Goal: Transaction & Acquisition: Purchase product/service

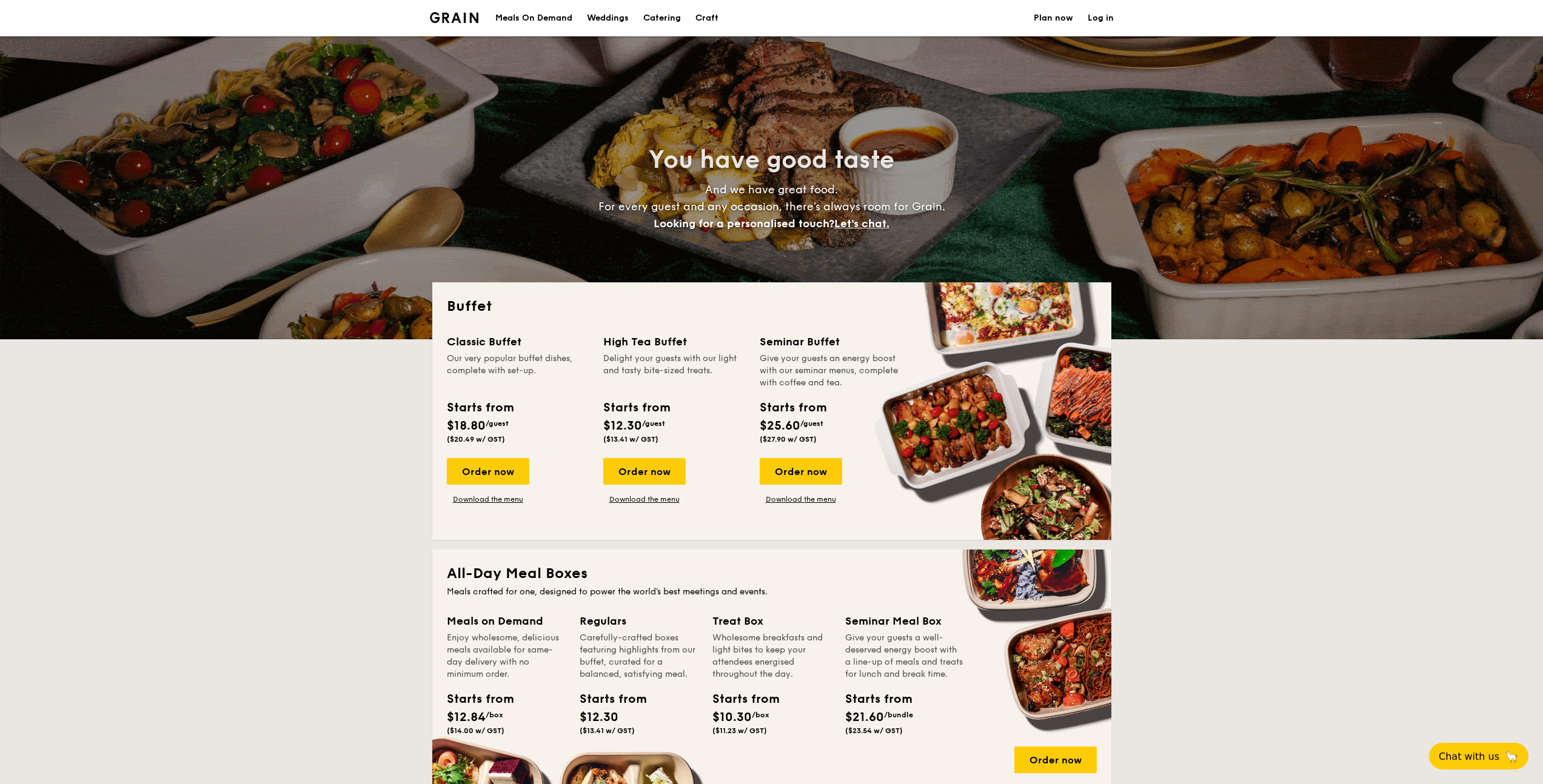
select select
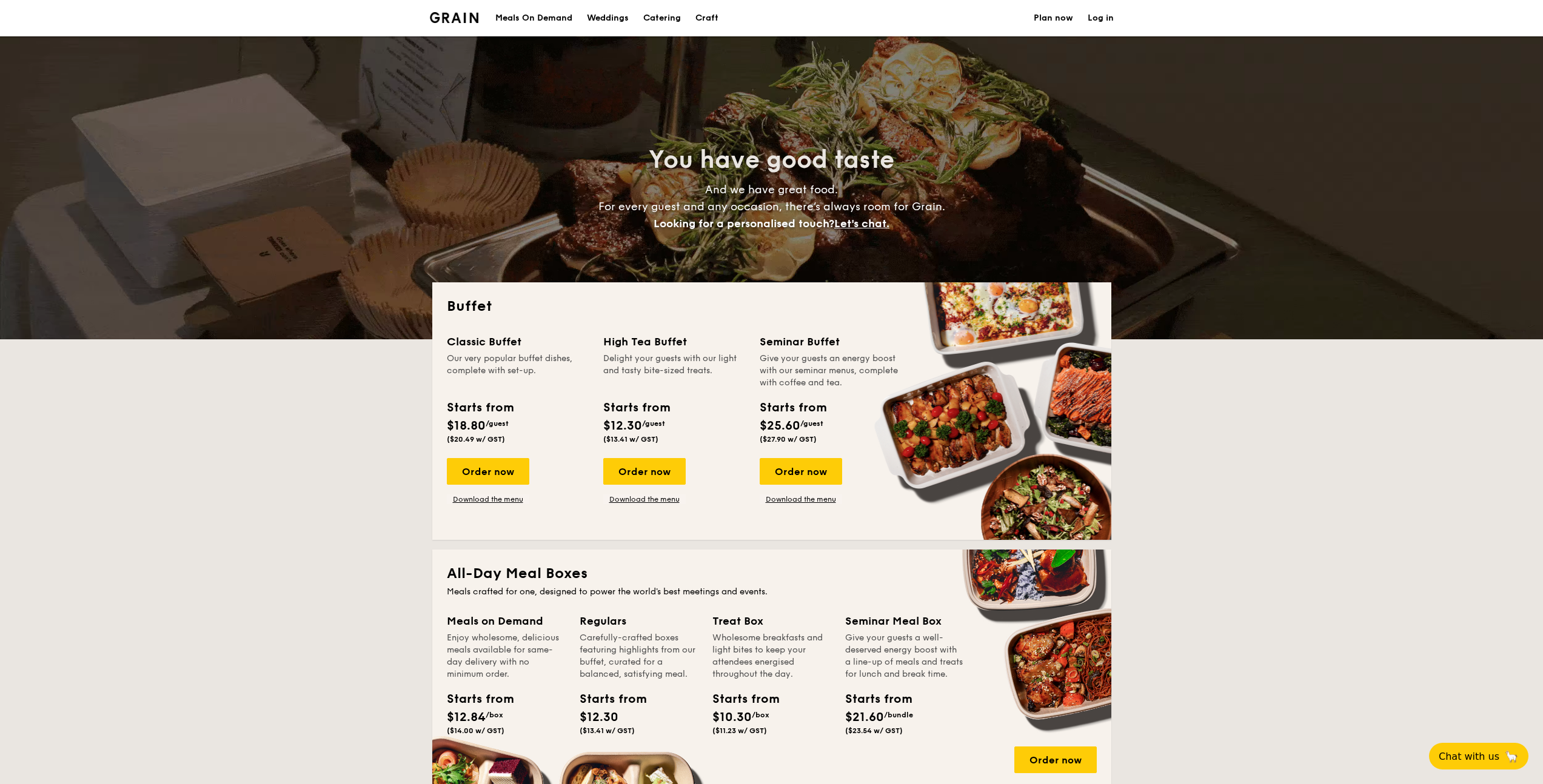
click at [1063, 17] on link "Plan now" at bounding box center [1054, 18] width 40 height 37
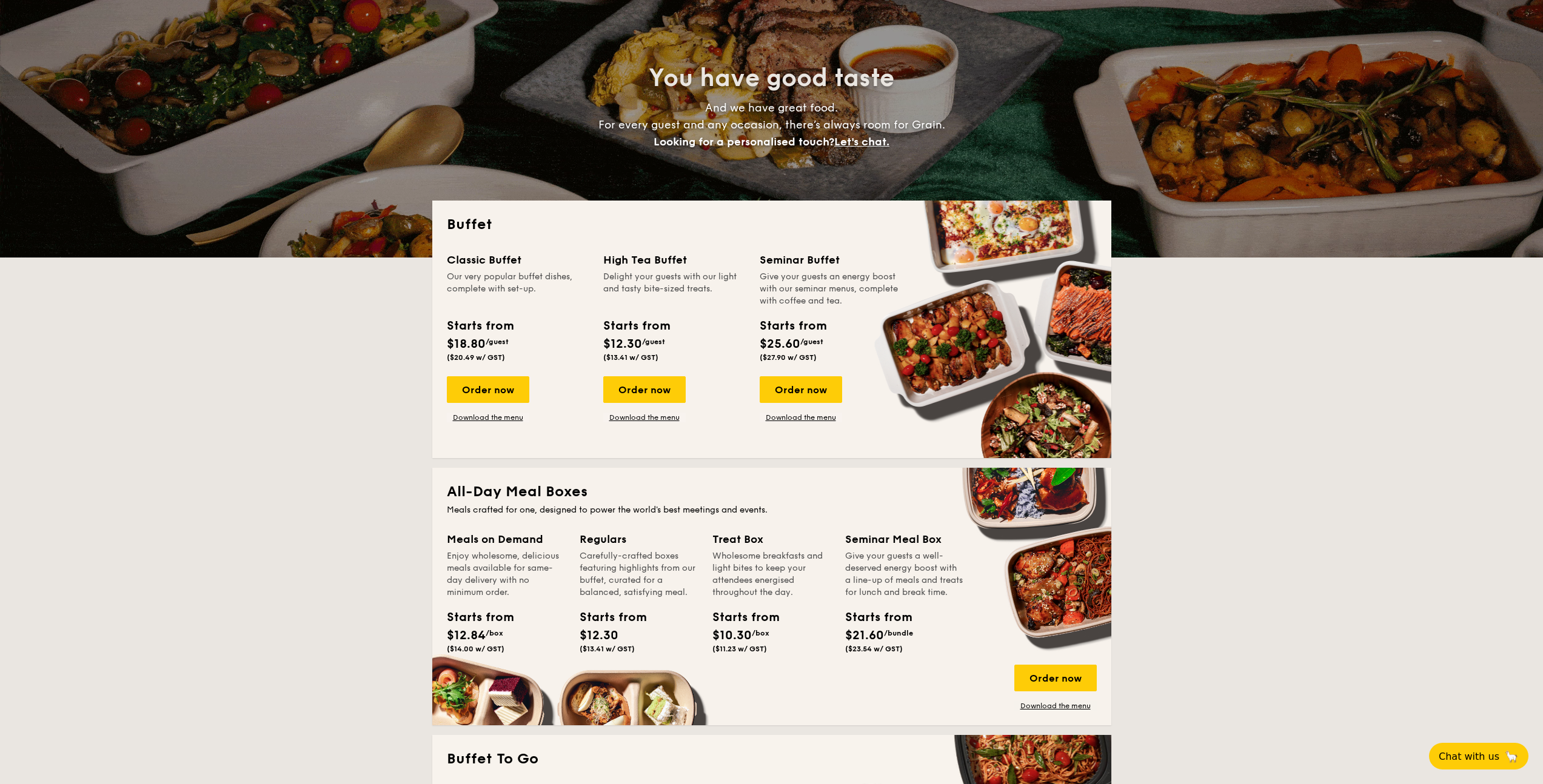
scroll to position [410, 0]
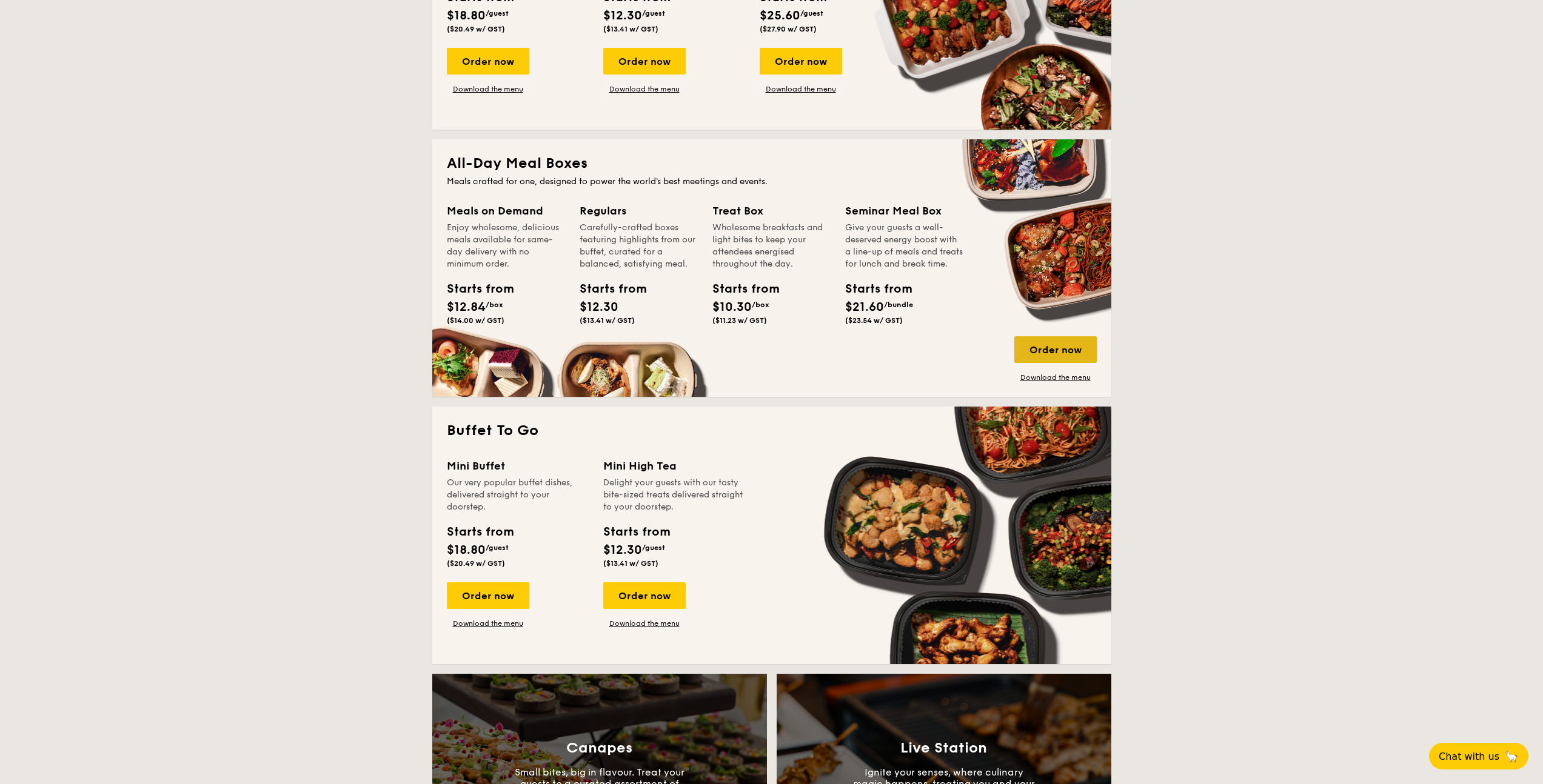
click at [1050, 353] on div "Order now" at bounding box center [1055, 350] width 83 height 27
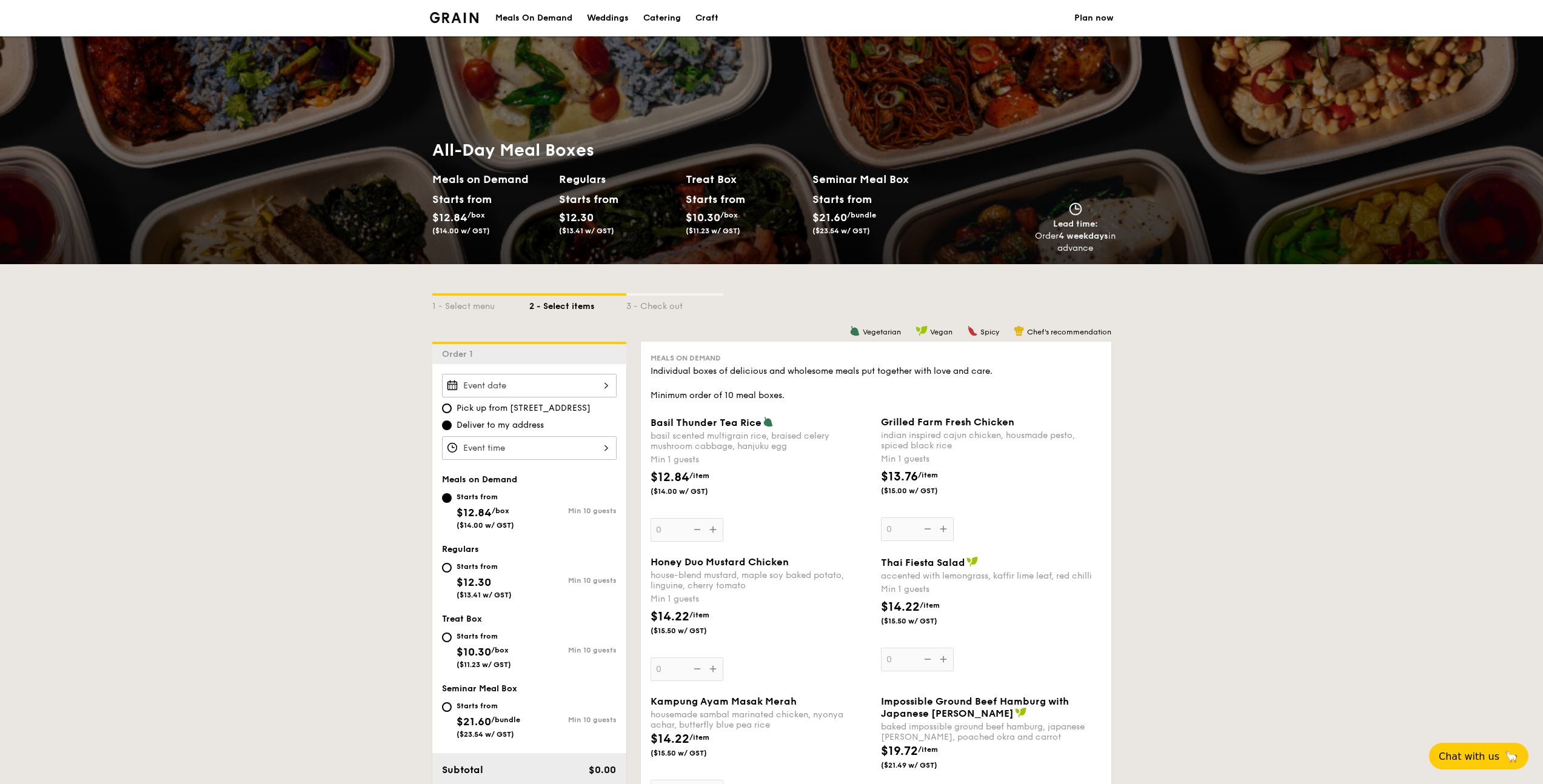
click at [570, 376] on div at bounding box center [530, 386] width 175 height 24
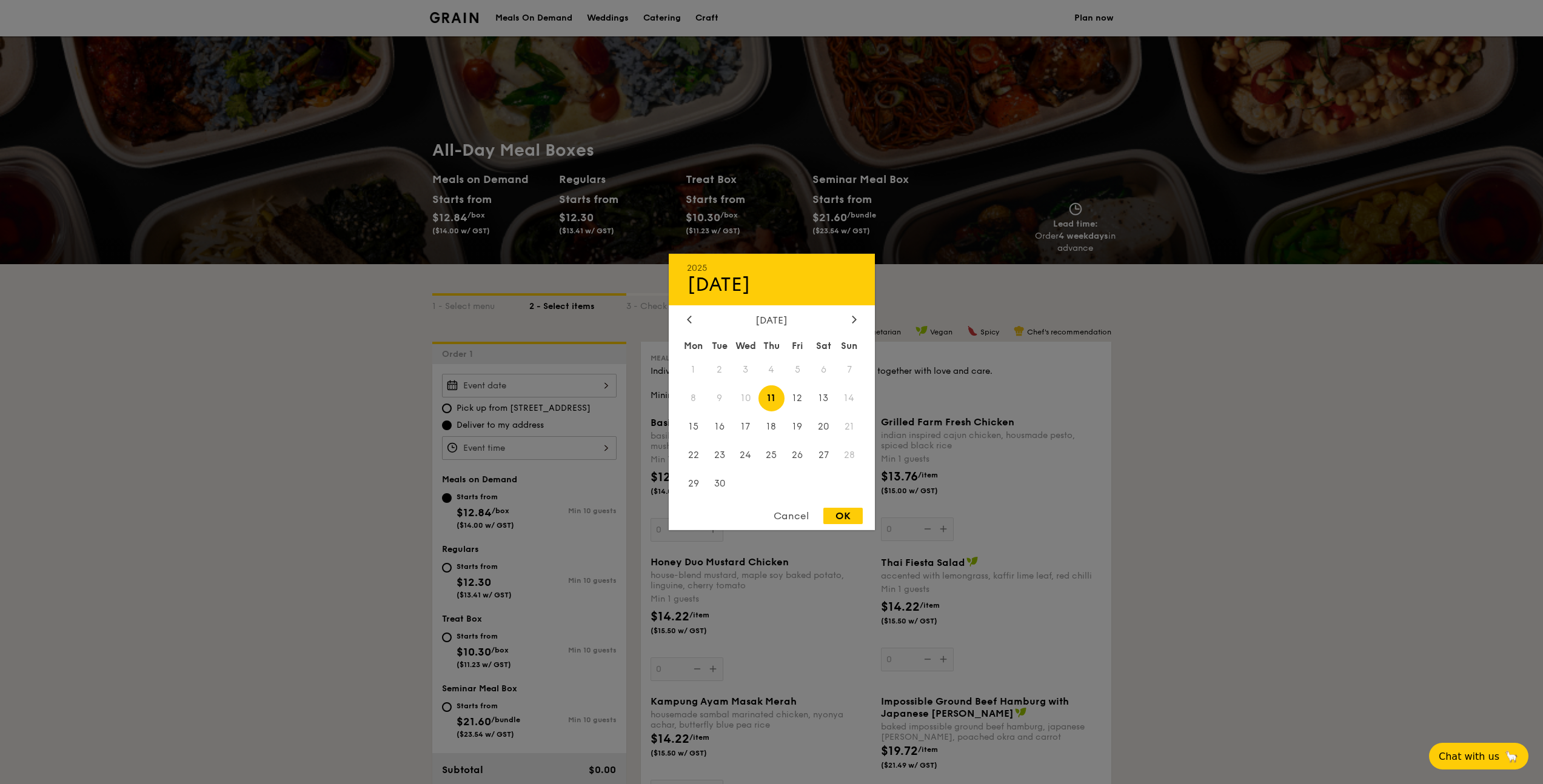
click at [772, 406] on span "11" at bounding box center [772, 398] width 26 height 26
click at [839, 513] on div "OK" at bounding box center [843, 516] width 40 height 17
type input "[DATE]"
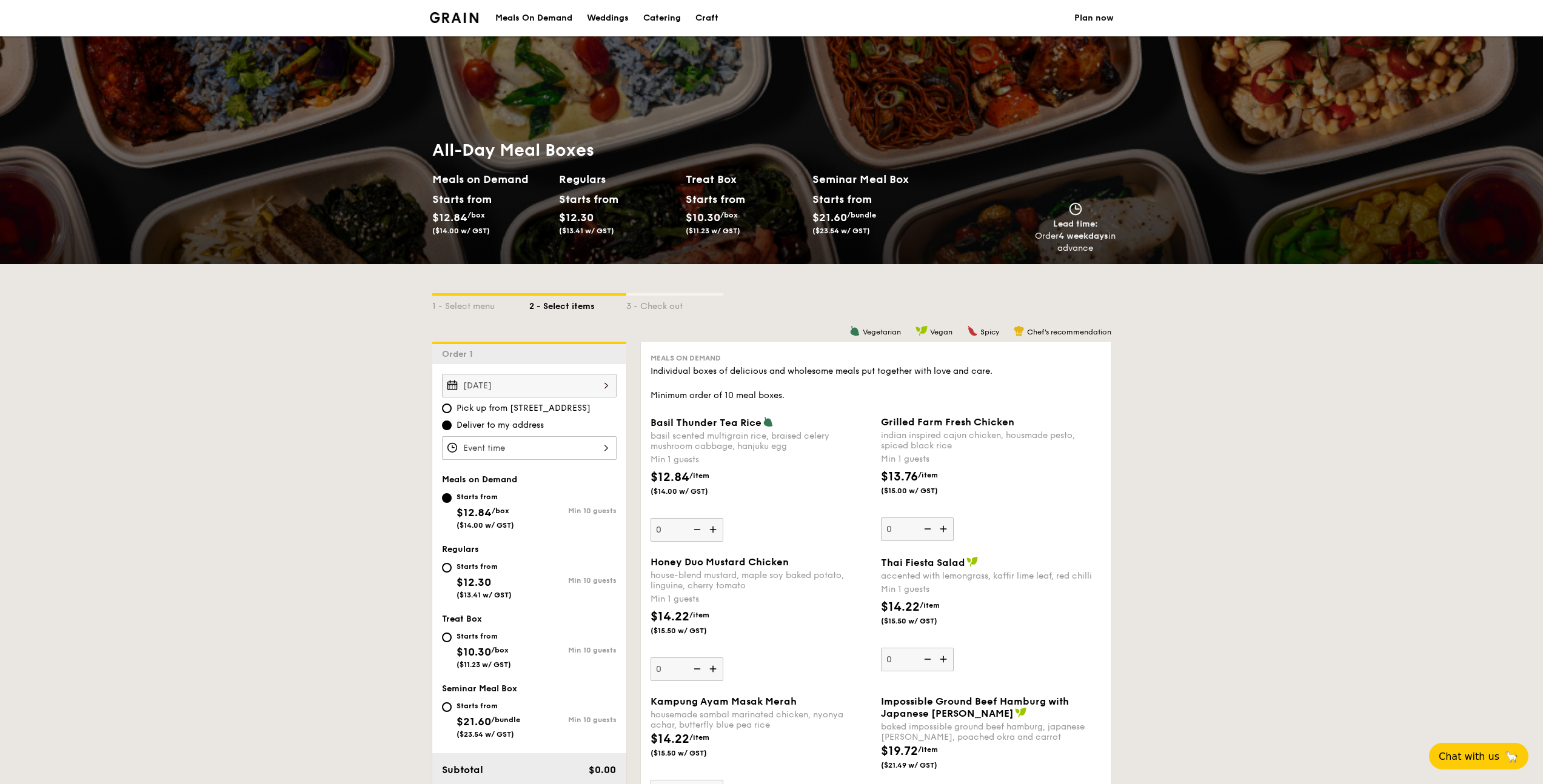
click at [531, 447] on div at bounding box center [530, 448] width 175 height 24
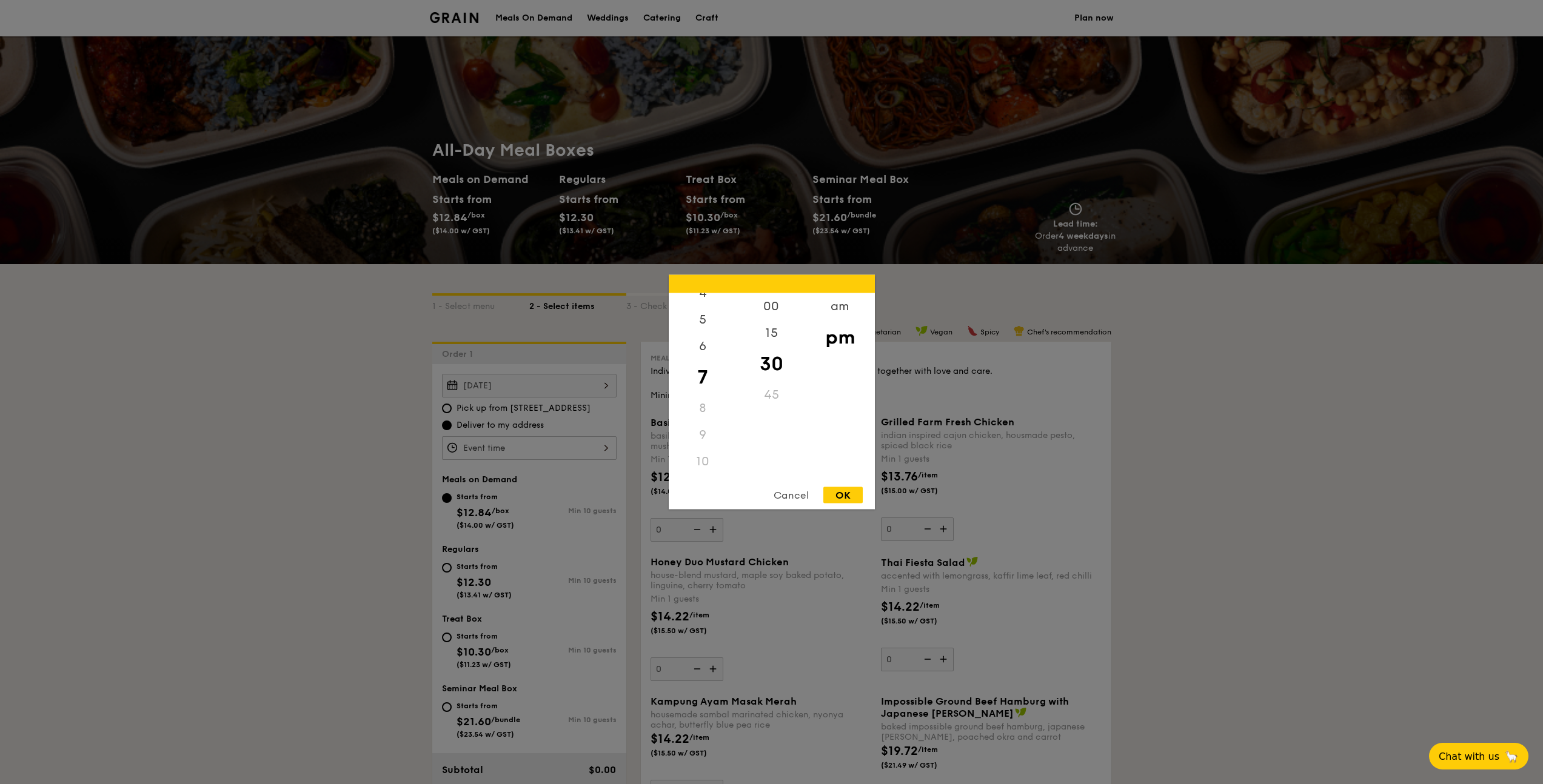
scroll to position [144, 0]
click at [704, 465] on div "11" at bounding box center [703, 465] width 68 height 27
click at [701, 465] on div "11" at bounding box center [703, 465] width 68 height 27
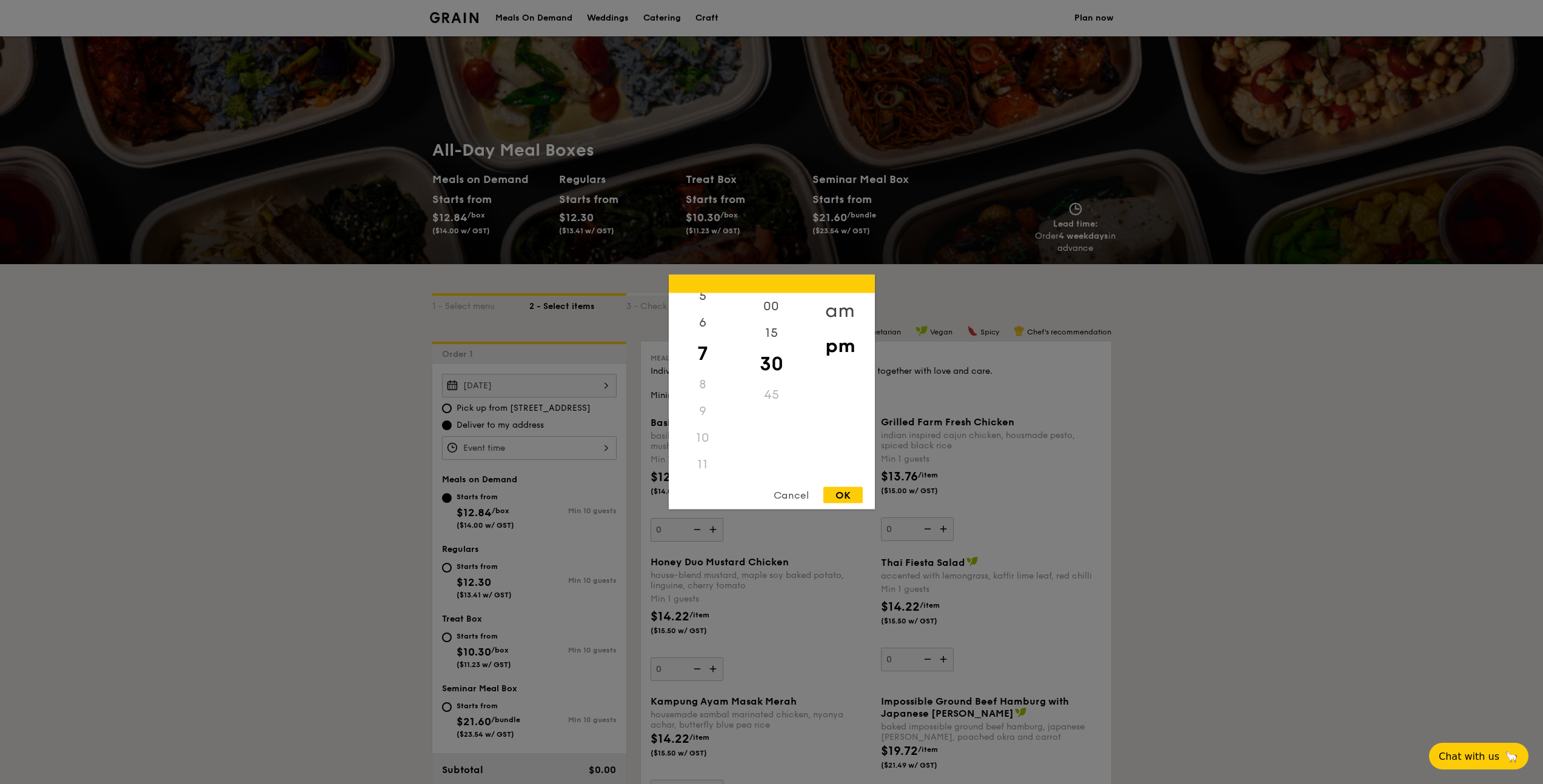
click at [848, 310] on div "am" at bounding box center [840, 311] width 68 height 35
click at [703, 457] on div "11" at bounding box center [703, 460] width 68 height 35
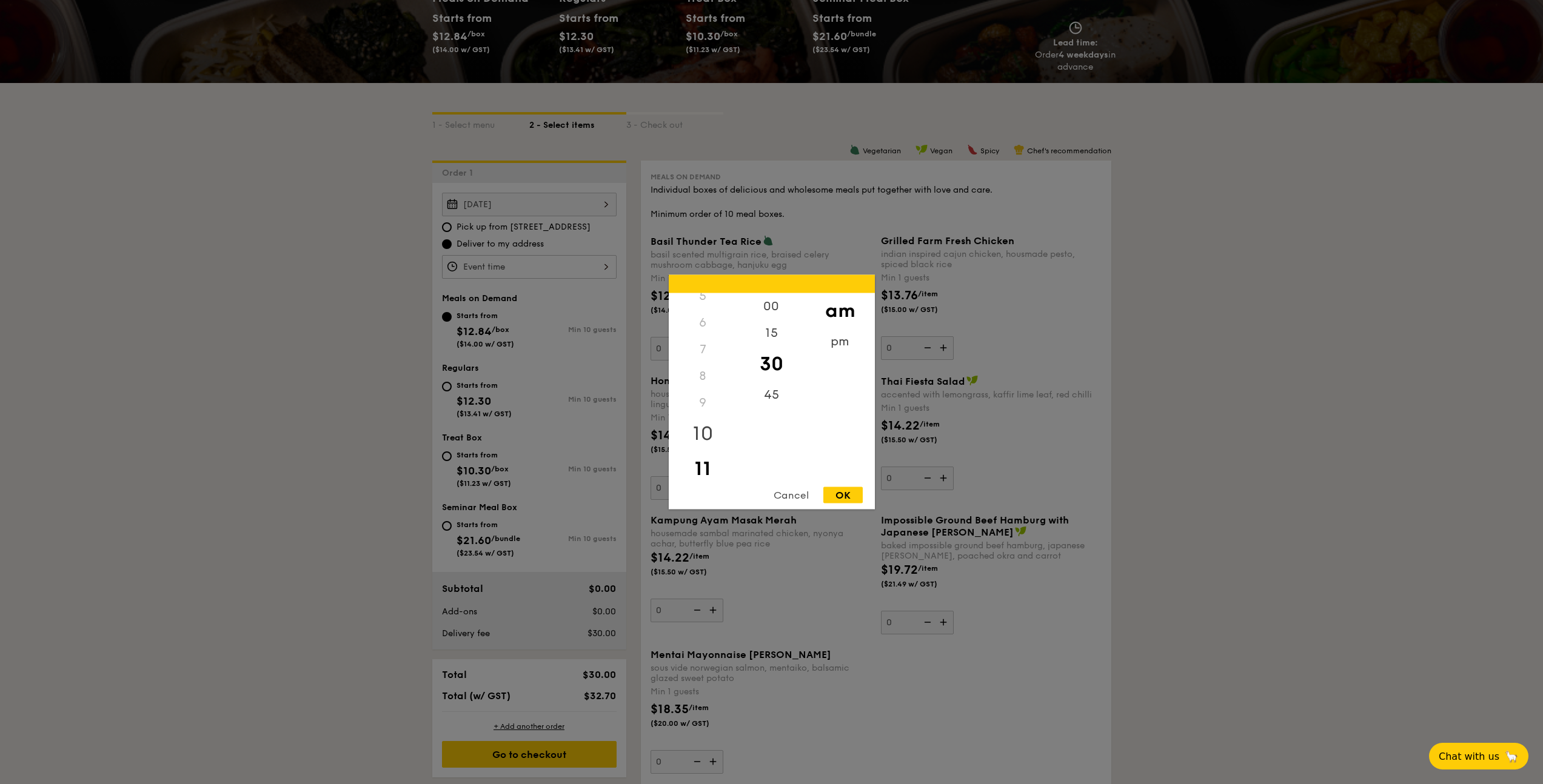
scroll to position [186, 0]
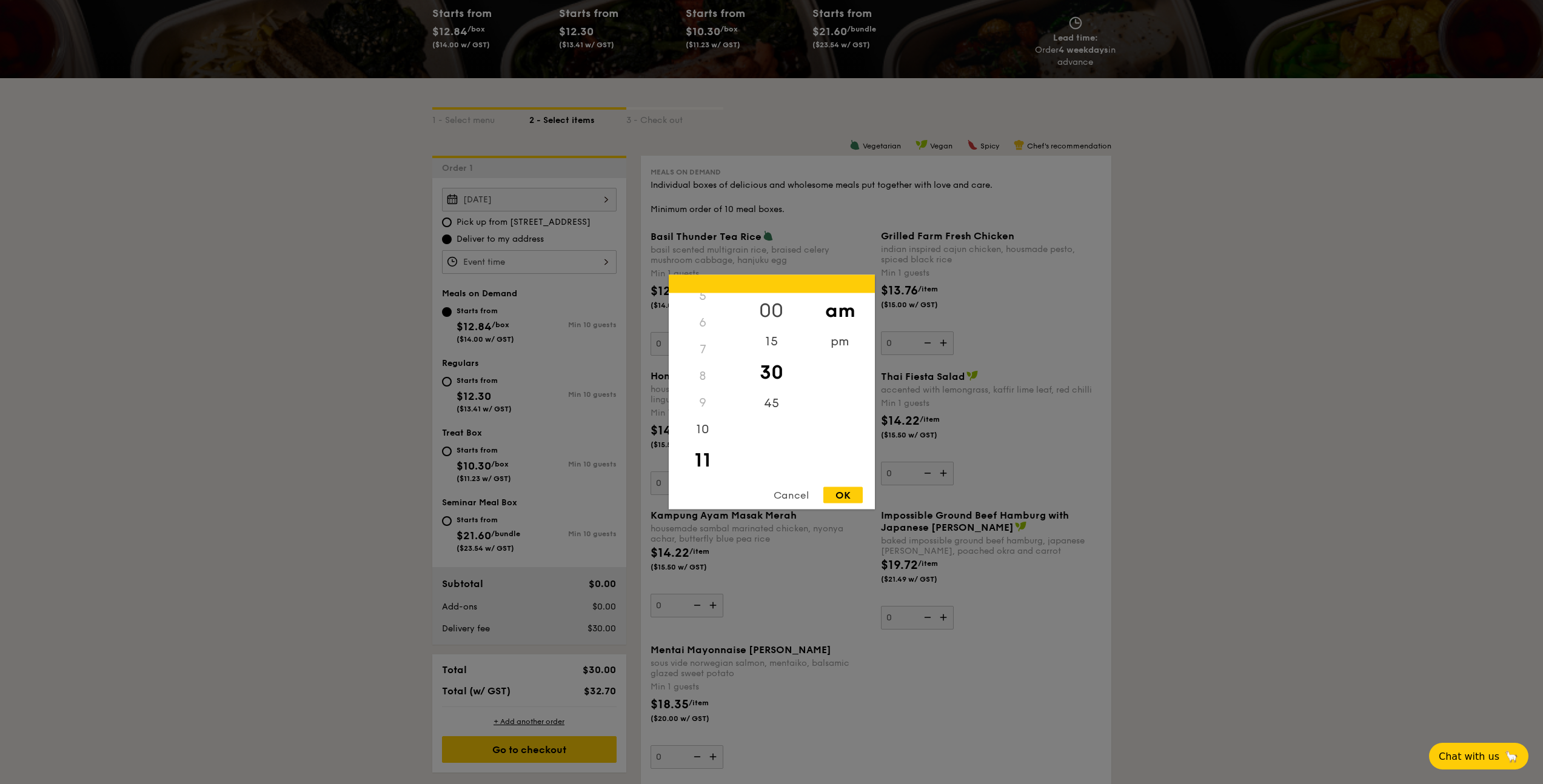
click at [775, 315] on div "00" at bounding box center [772, 311] width 68 height 35
click at [700, 435] on div "10" at bounding box center [703, 434] width 68 height 35
click at [707, 479] on div "12 1 2 3 4 5 6 7 8 9 10 11 00 15 30 45 am pm Cancel OK" at bounding box center [772, 392] width 206 height 235
click at [701, 470] on div "11" at bounding box center [703, 469] width 68 height 35
click at [845, 495] on div "OK" at bounding box center [843, 495] width 40 height 17
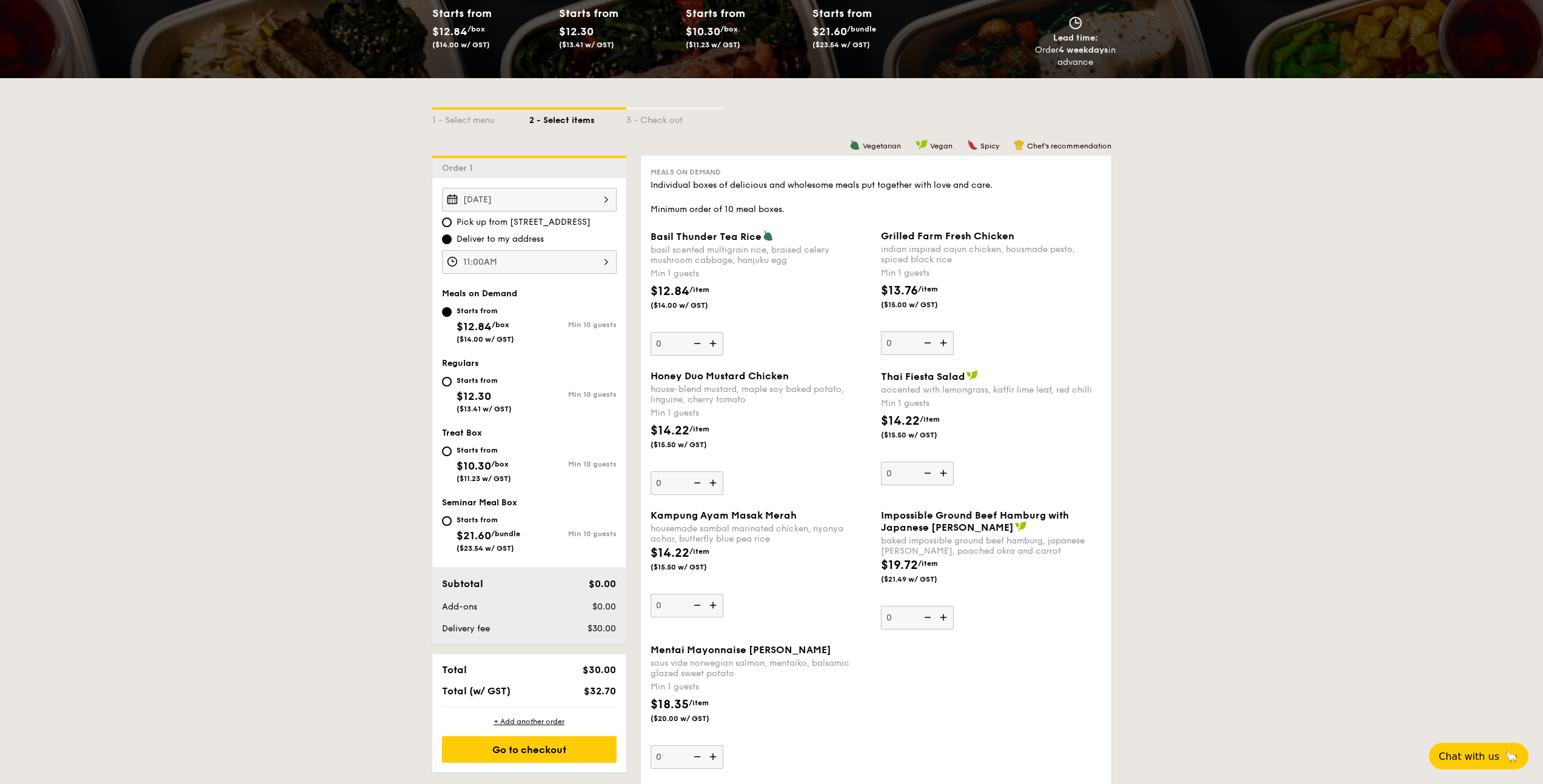
click at [574, 252] on div "11:00AM" at bounding box center [530, 262] width 175 height 24
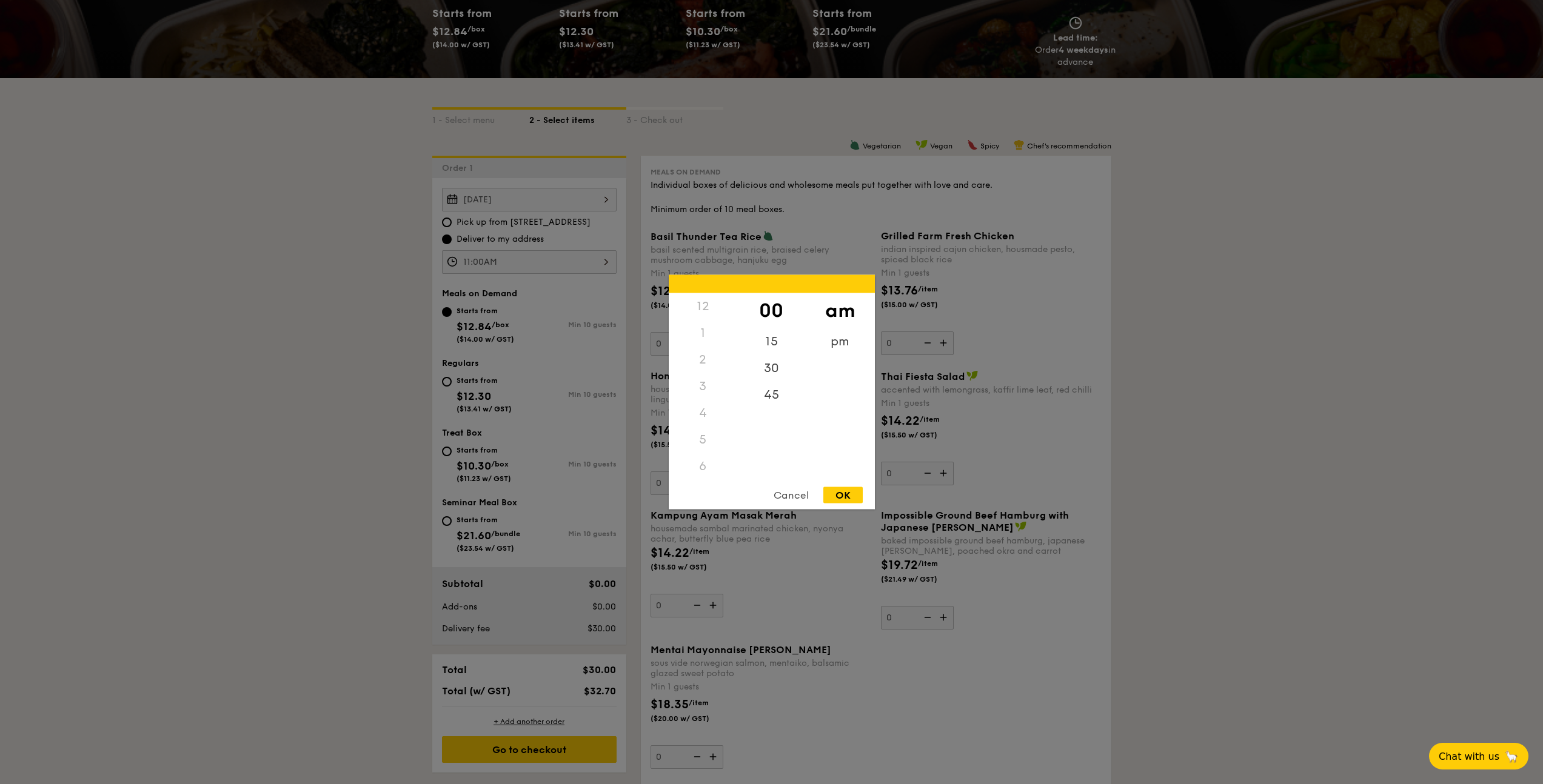
scroll to position [144, 0]
click at [706, 437] on div "10" at bounding box center [703, 434] width 68 height 35
click at [757, 386] on div "45" at bounding box center [772, 391] width 68 height 35
click at [850, 505] on div "Cancel OK" at bounding box center [772, 499] width 206 height 22
click at [832, 494] on div "OK" at bounding box center [843, 495] width 40 height 17
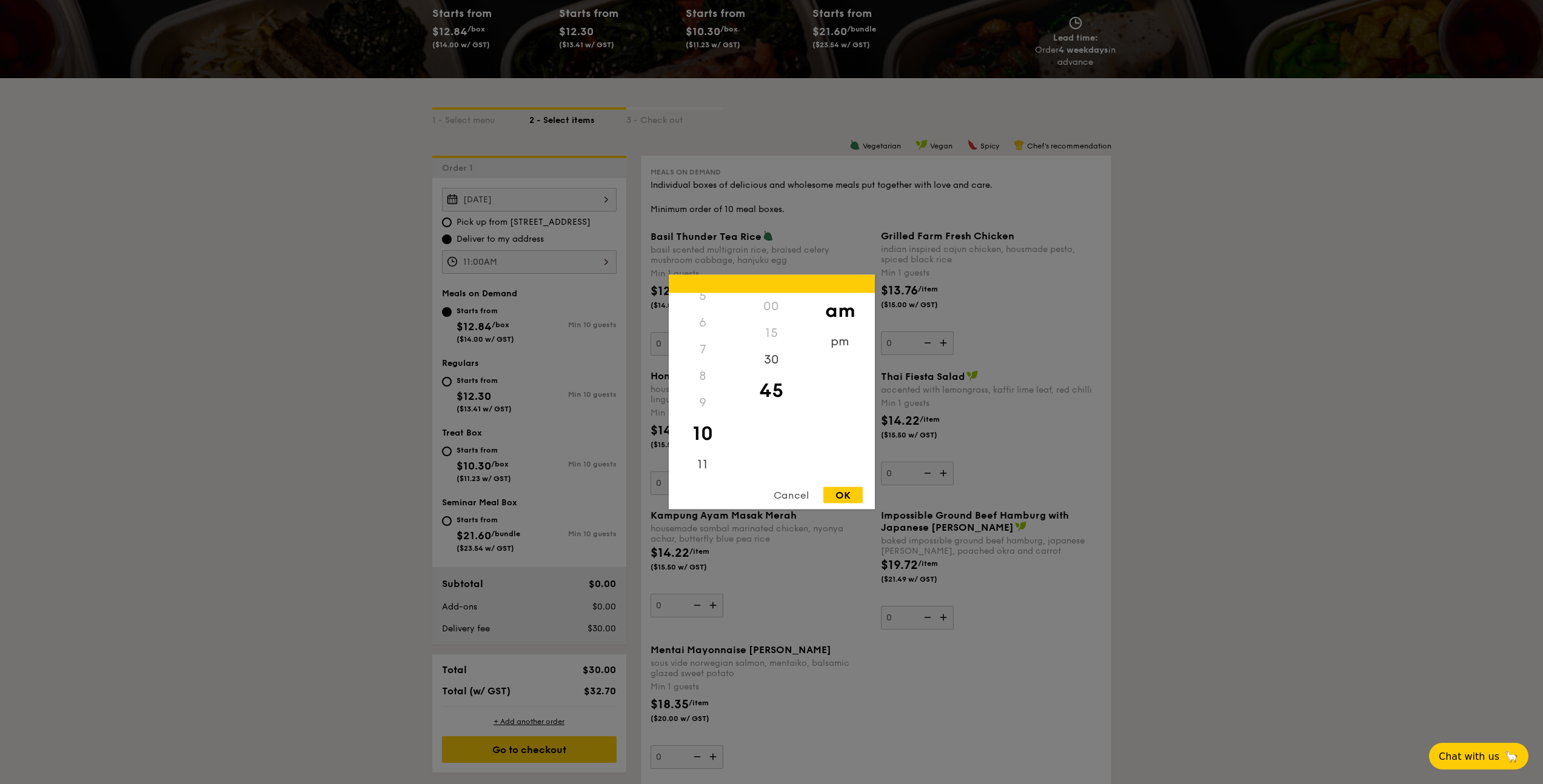
type input "10:45AM"
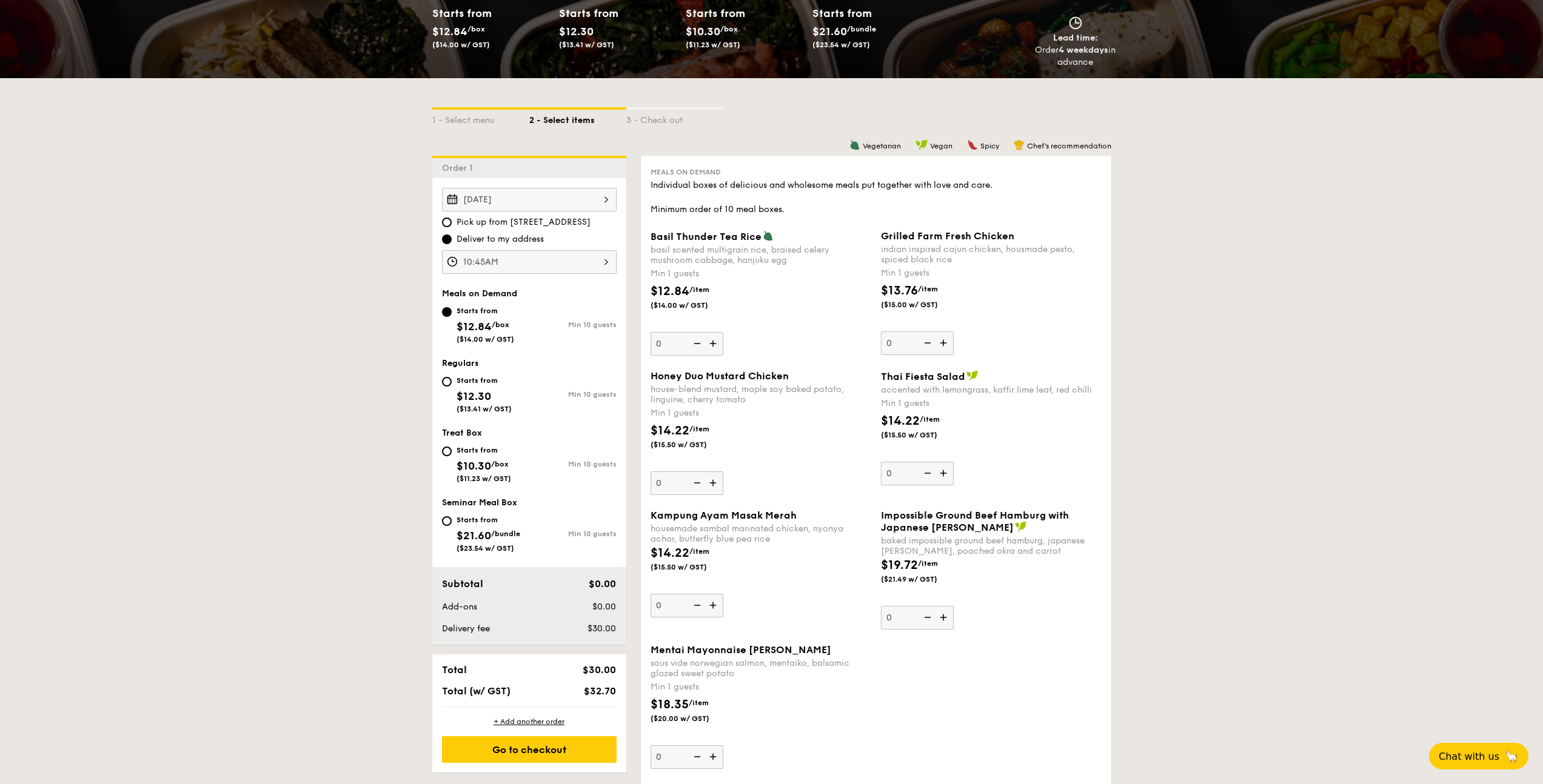
click at [472, 462] on span "$10.30" at bounding box center [473, 466] width 34 height 14
click at [452, 456] on input "Starts from $10.30 /box ($11.23 w/ GST) Min 10 guests" at bounding box center [447, 452] width 10 height 10
radio input "true"
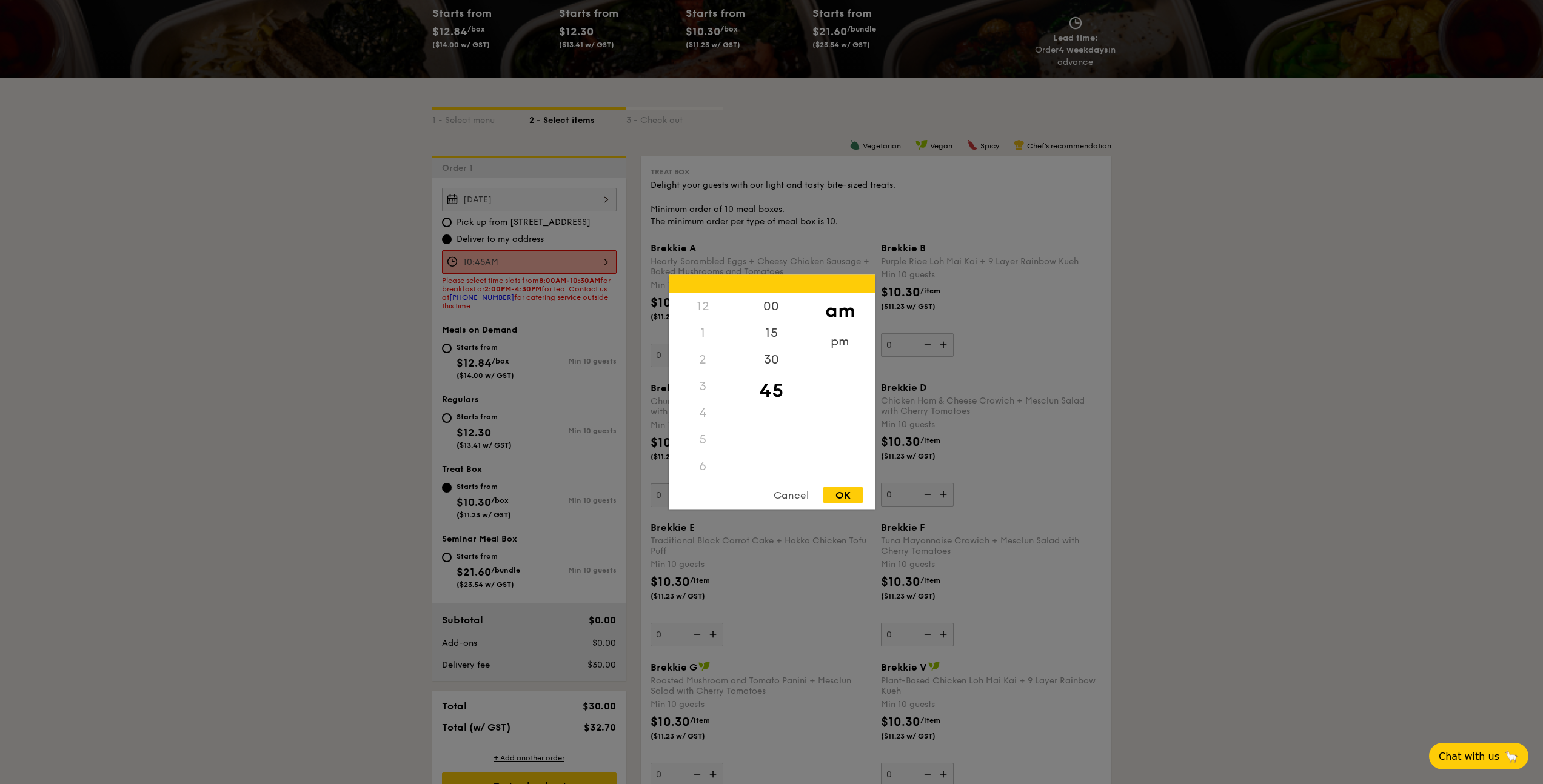
click at [524, 259] on div "10:45AM 12 1 2 3 4 5 6 7 8 9 10 11 00 15 30 45 am pm Cancel OK" at bounding box center [530, 262] width 175 height 24
drag, startPoint x: 779, startPoint y: 354, endPoint x: 802, endPoint y: 371, distance: 28.6
click at [779, 354] on div "30" at bounding box center [772, 364] width 68 height 35
click at [840, 499] on div "OK" at bounding box center [843, 495] width 40 height 17
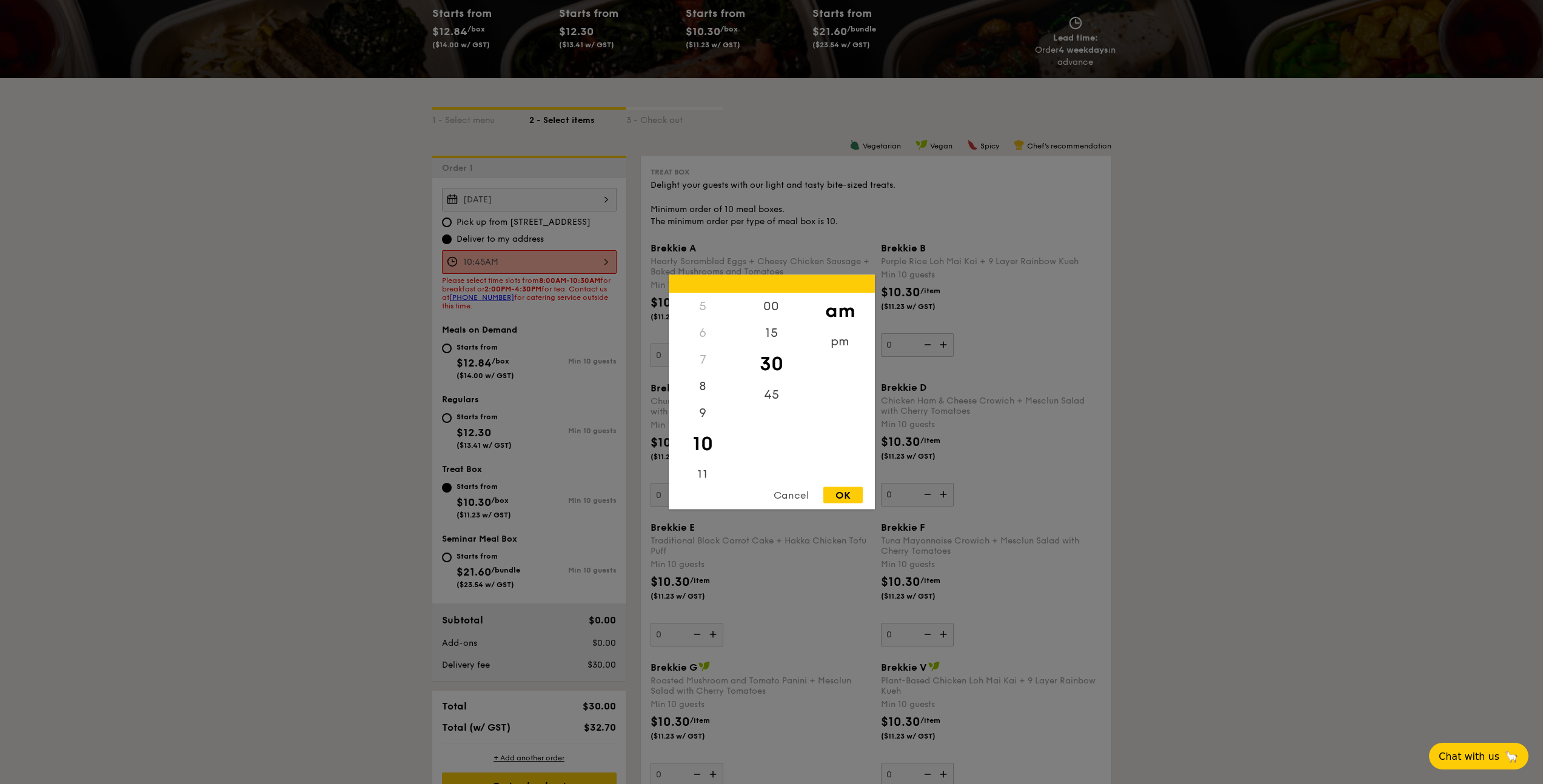
type input "10:30AM"
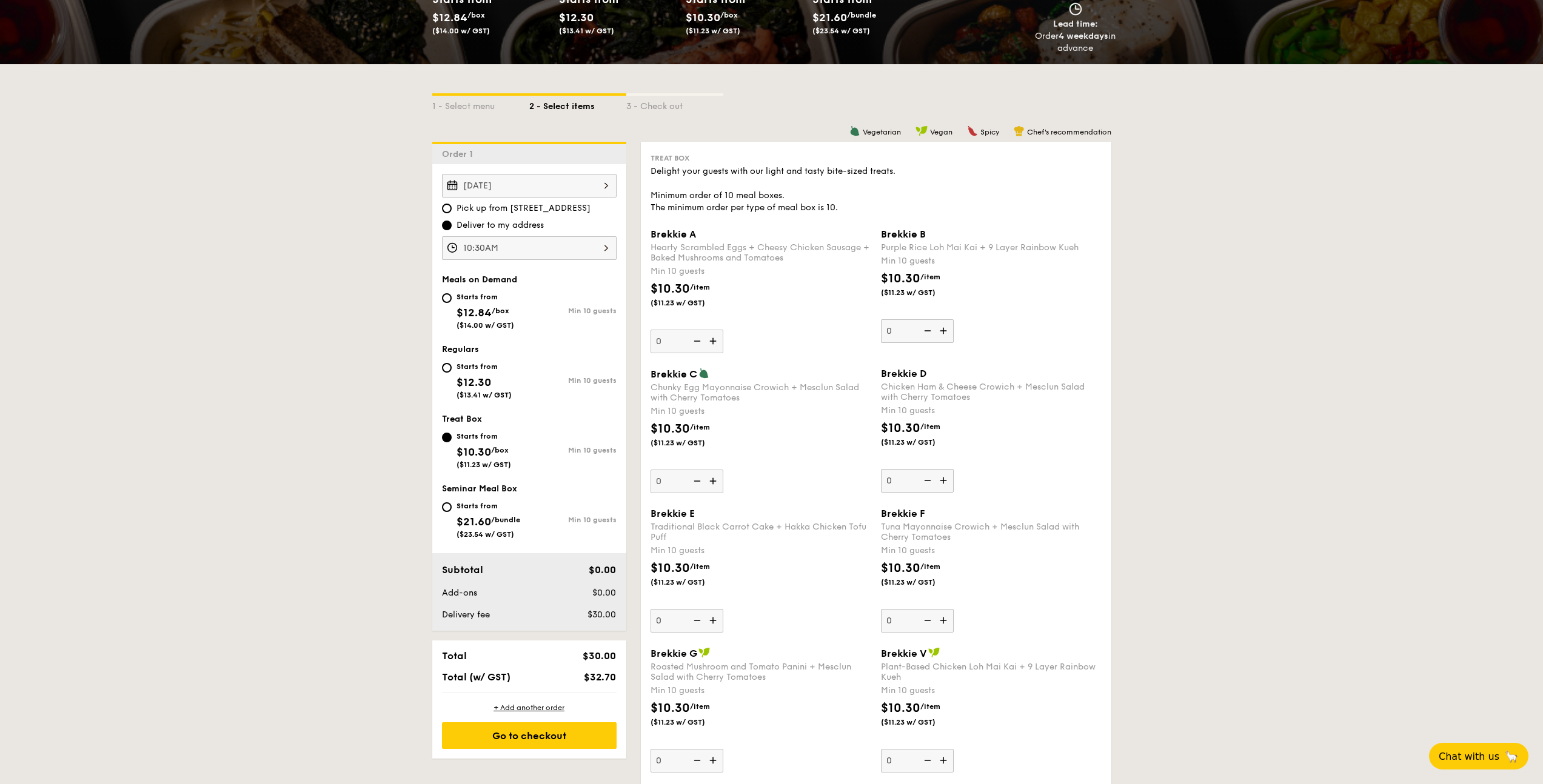
scroll to position [209, 0]
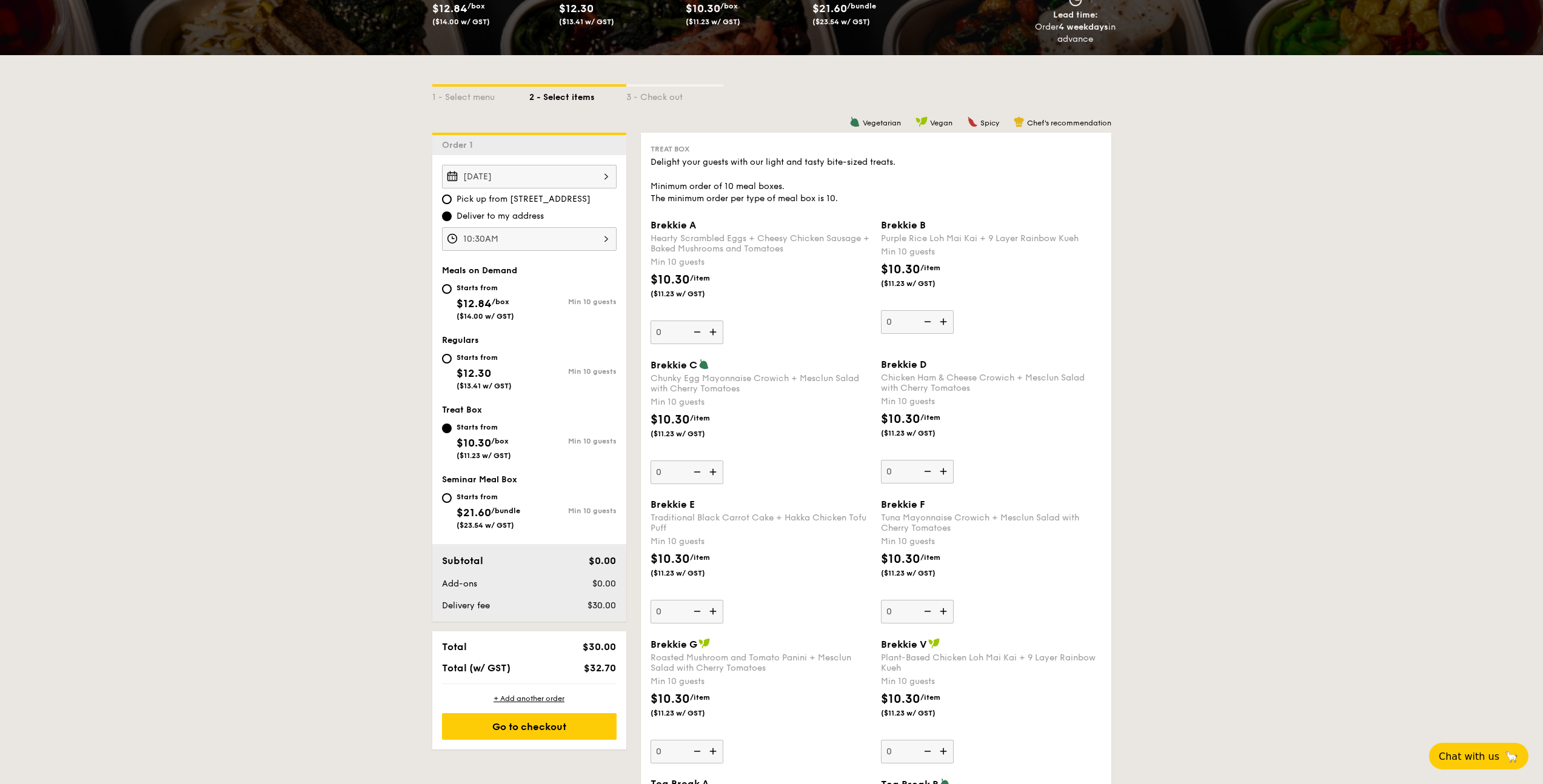
click at [715, 478] on img at bounding box center [714, 472] width 18 height 23
click at [715, 478] on input "0" at bounding box center [686, 472] width 72 height 24
click at [715, 478] on img at bounding box center [714, 472] width 18 height 23
click at [715, 478] on input "10" at bounding box center [686, 472] width 72 height 24
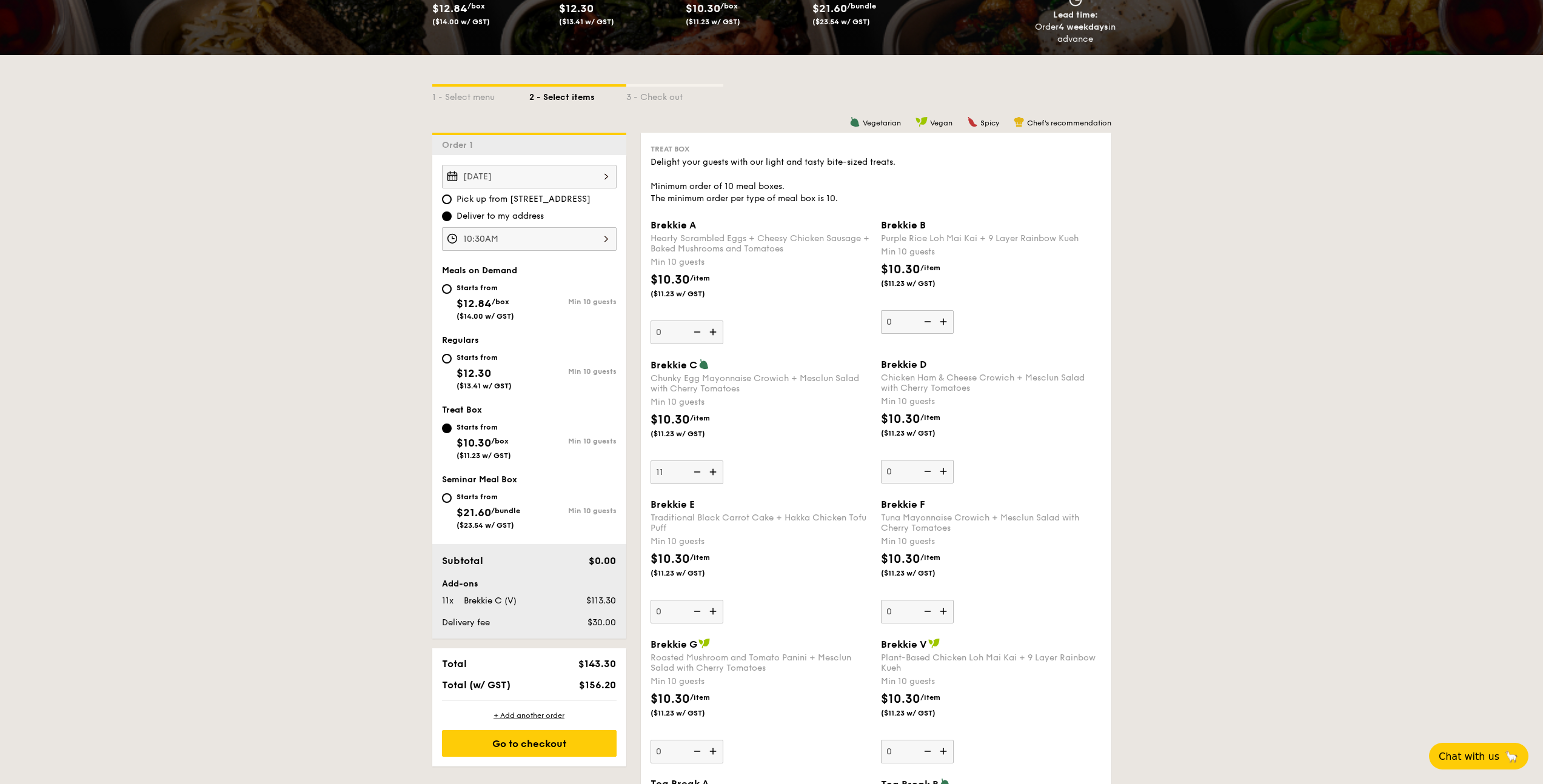
click at [715, 478] on img at bounding box center [714, 472] width 18 height 23
click at [715, 478] on input "11" at bounding box center [686, 472] width 72 height 24
click at [715, 478] on img at bounding box center [714, 472] width 18 height 23
click at [715, 478] on input "12" at bounding box center [686, 472] width 72 height 24
click at [715, 478] on img at bounding box center [714, 472] width 18 height 23
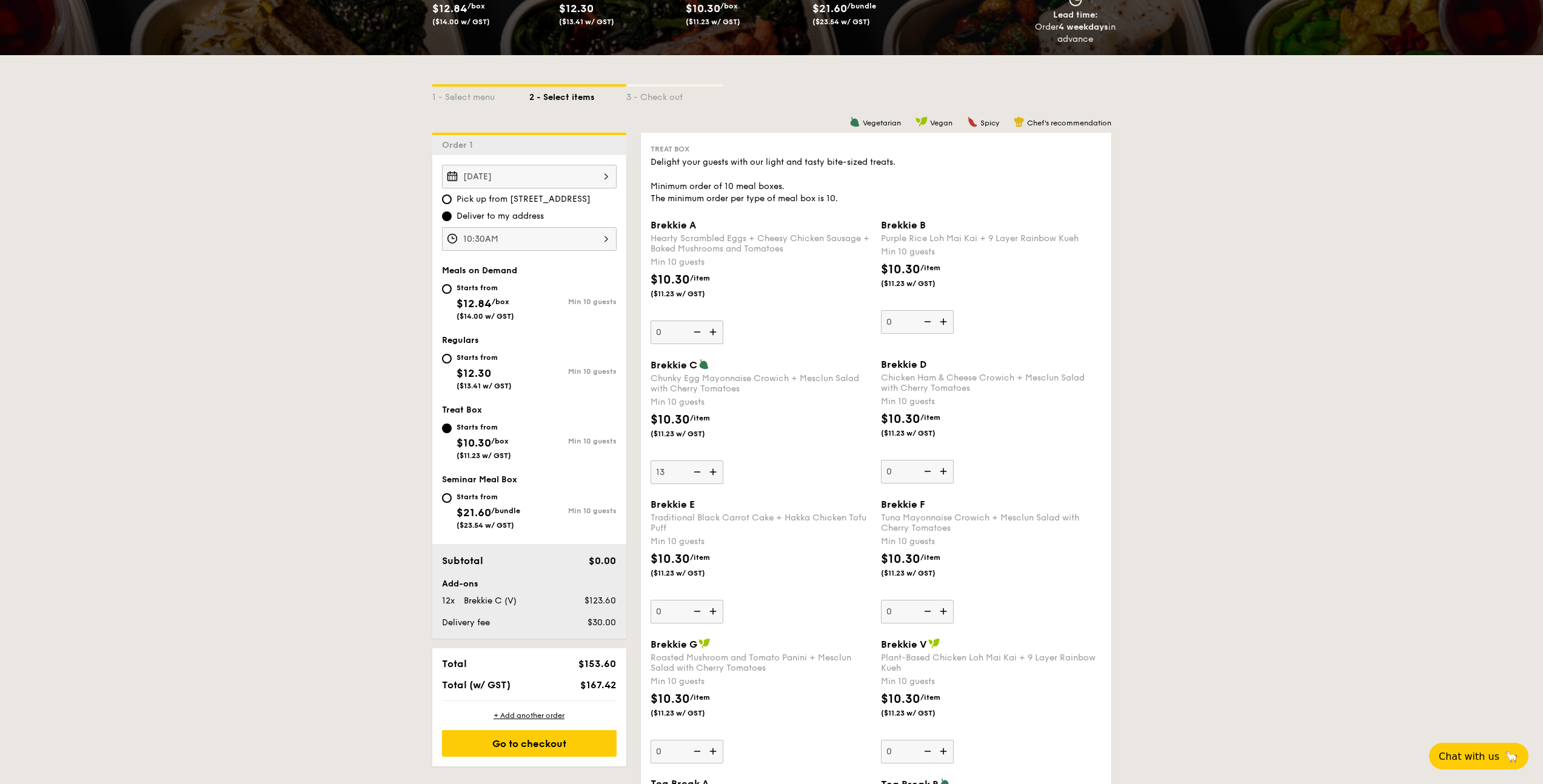
click at [715, 478] on input "13" at bounding box center [686, 472] width 72 height 24
click at [700, 478] on img at bounding box center [696, 472] width 18 height 23
click at [700, 478] on input "14" at bounding box center [686, 472] width 72 height 24
click at [700, 478] on img at bounding box center [696, 472] width 18 height 23
click at [700, 478] on input "13" at bounding box center [686, 472] width 72 height 24
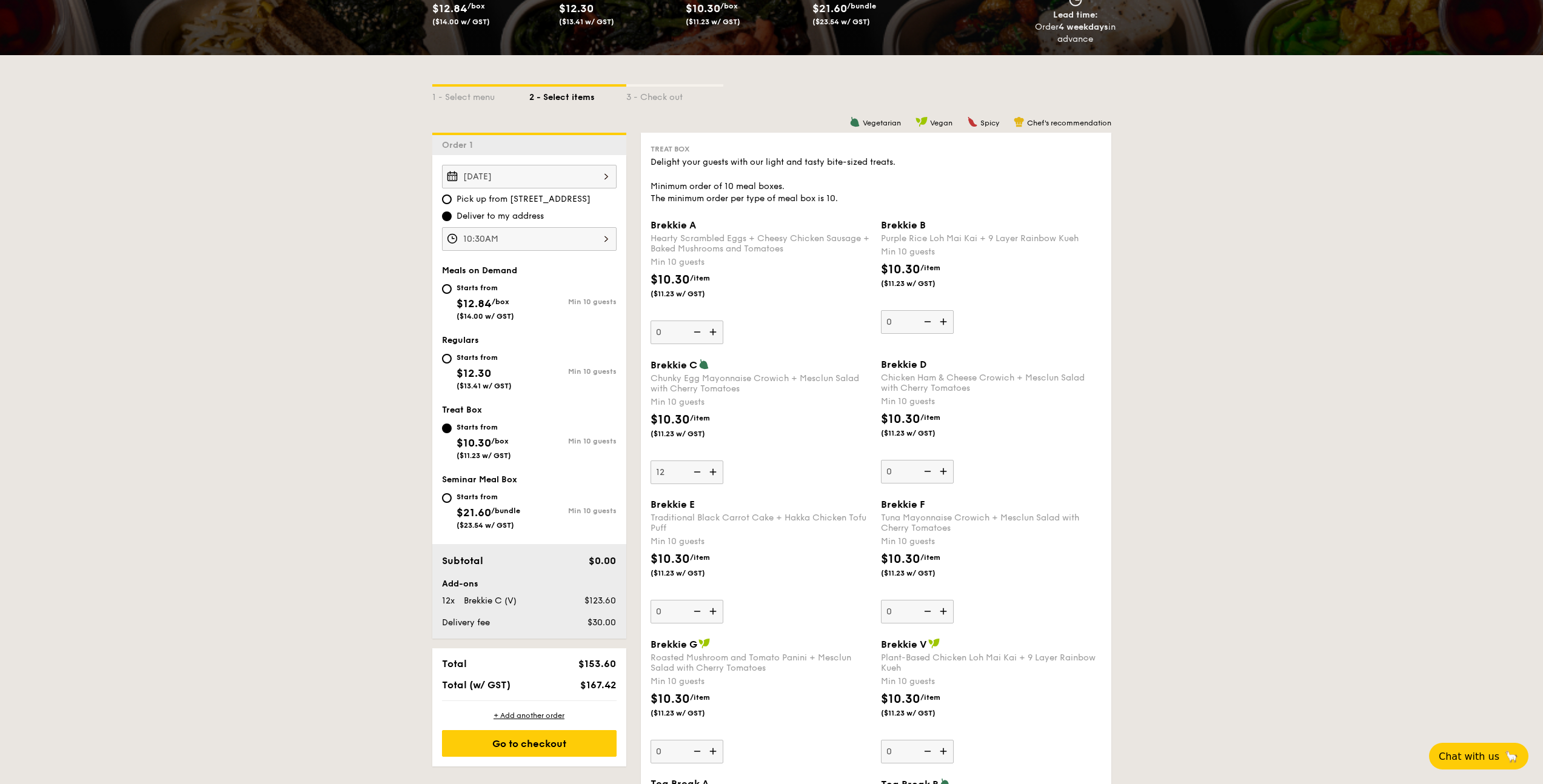
click at [700, 478] on img at bounding box center [696, 472] width 18 height 23
click at [700, 478] on input "12" at bounding box center [686, 472] width 72 height 24
click at [700, 478] on img at bounding box center [696, 472] width 18 height 23
click at [700, 478] on input "11" at bounding box center [686, 472] width 72 height 24
click at [700, 478] on img at bounding box center [696, 472] width 18 height 23
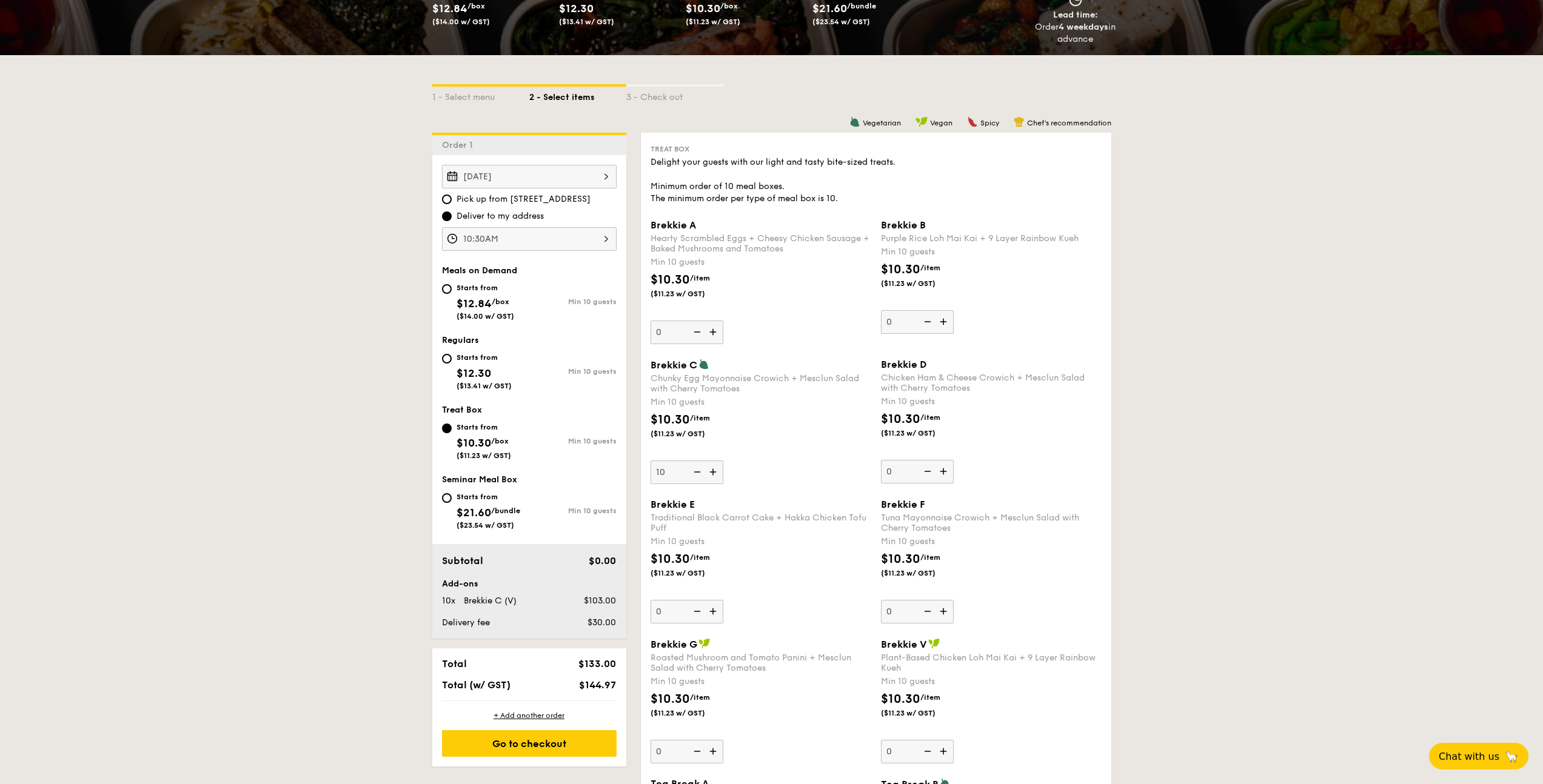
click at [700, 478] on input "10" at bounding box center [686, 472] width 72 height 24
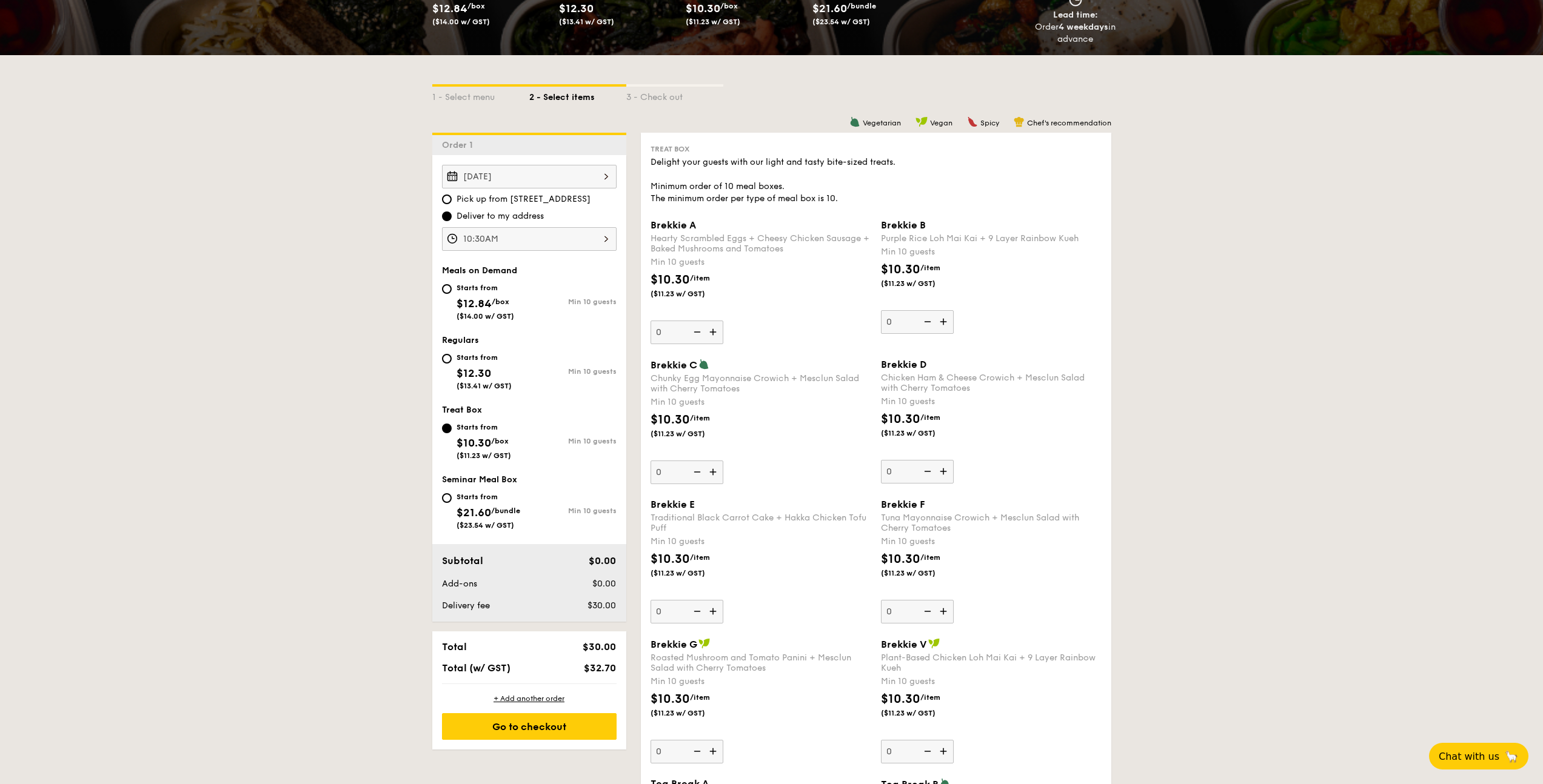
click at [715, 474] on img at bounding box center [714, 472] width 18 height 23
click at [715, 474] on input "0" at bounding box center [686, 472] width 72 height 24
type input "10"
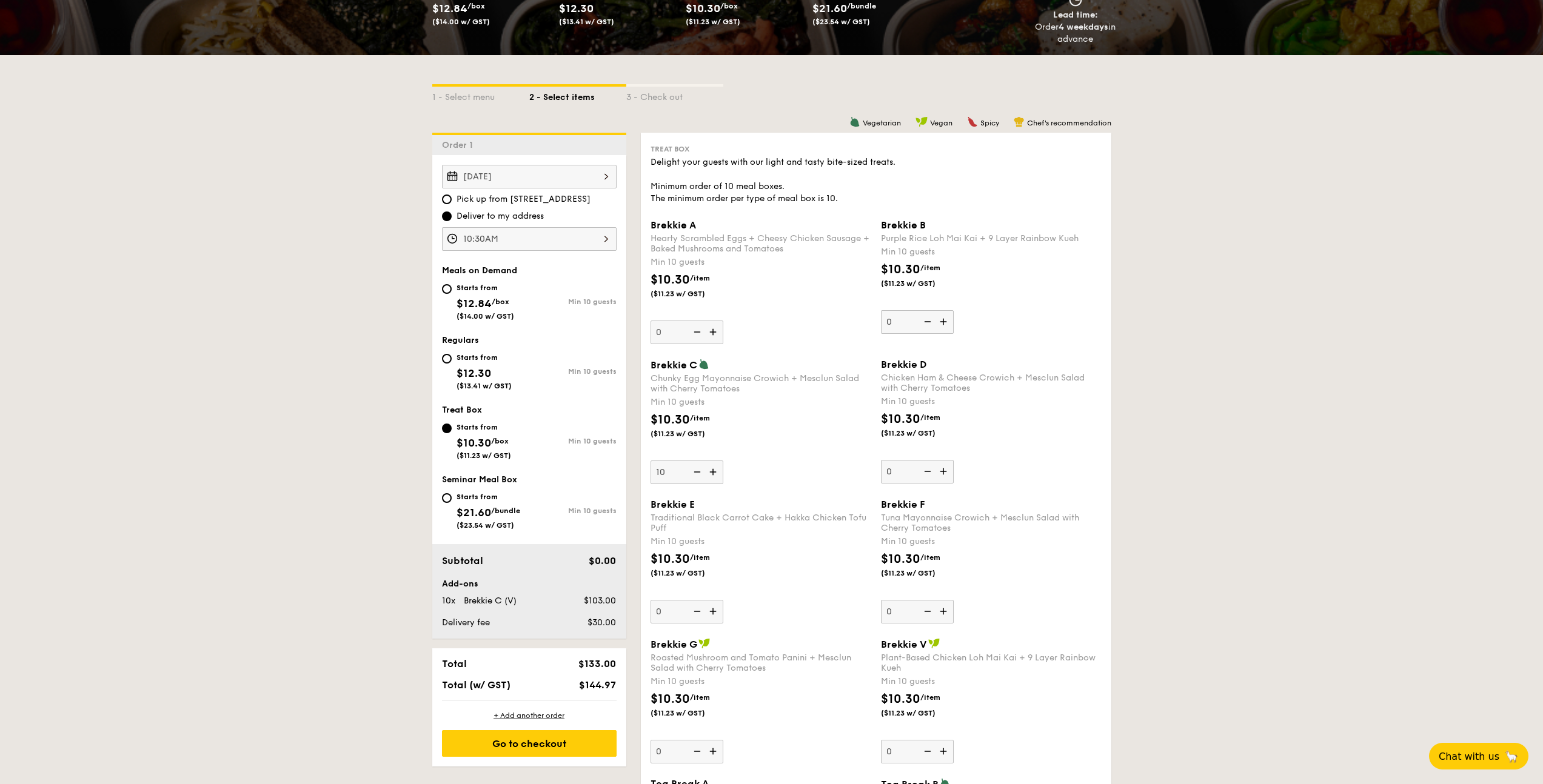
click at [947, 471] on img at bounding box center [944, 472] width 18 height 23
click at [947, 471] on input "0" at bounding box center [917, 472] width 72 height 24
type input "10"
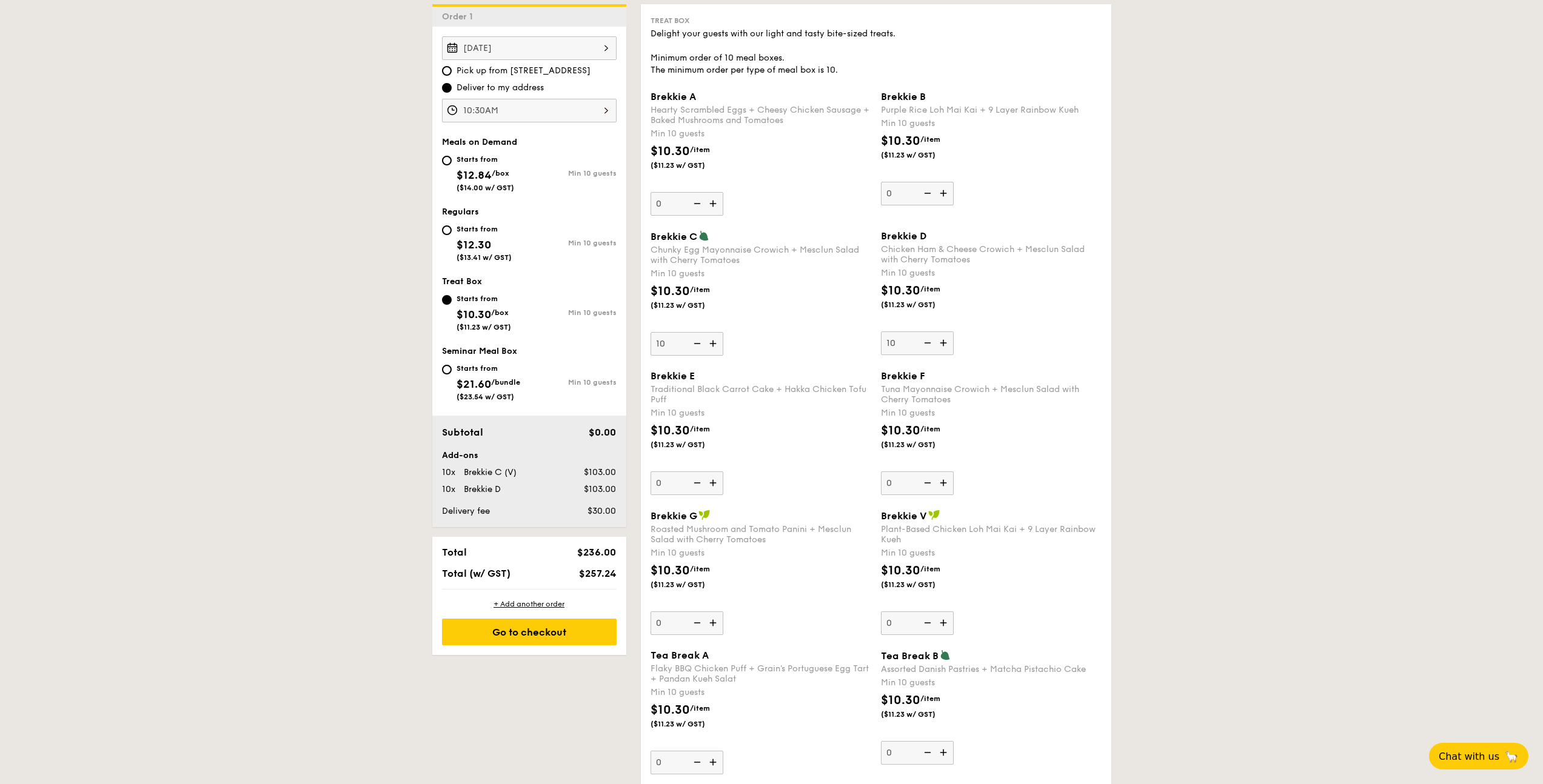
scroll to position [337, 0]
click at [530, 629] on div "Go to checkout" at bounding box center [530, 633] width 175 height 27
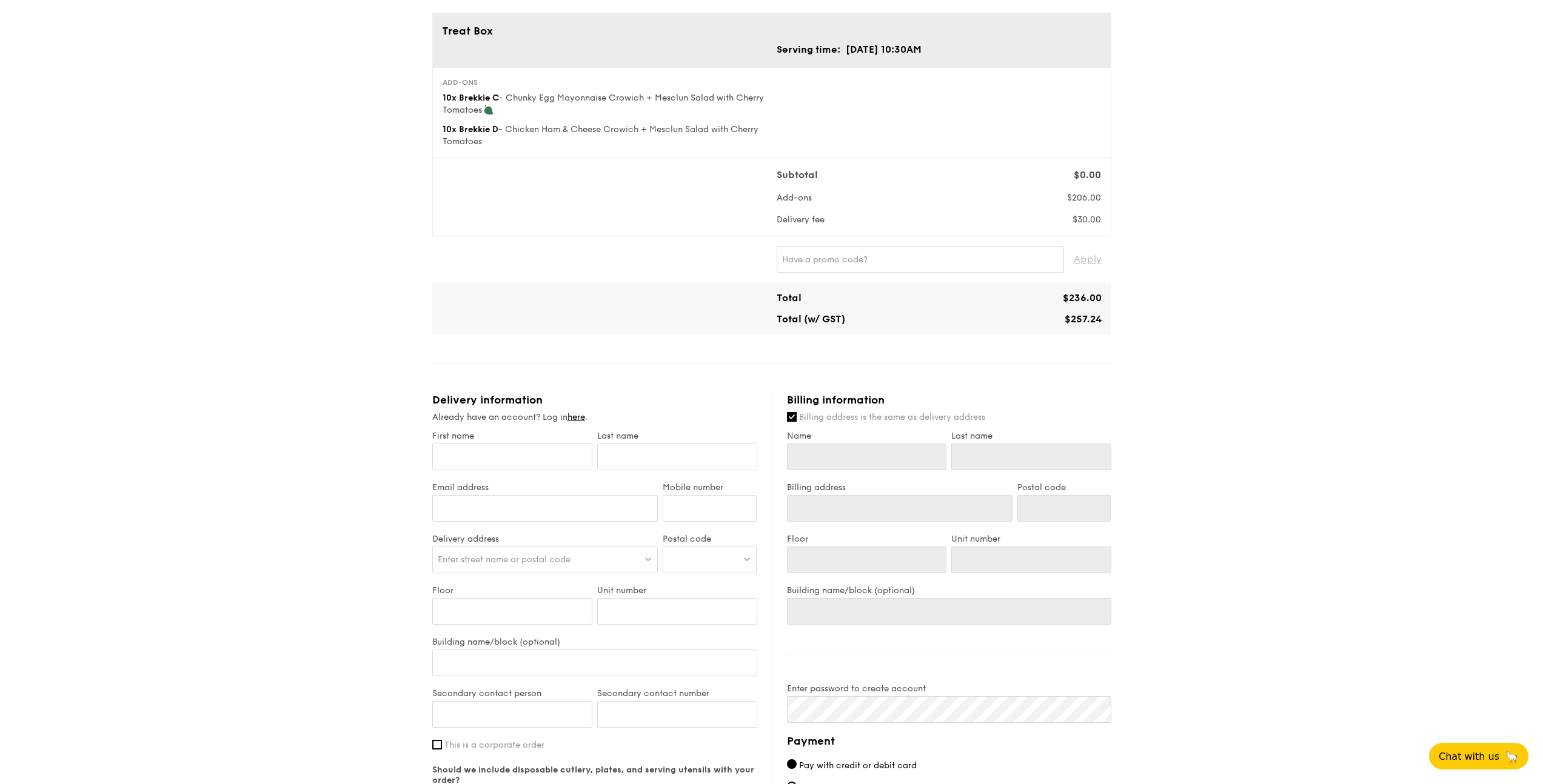
scroll to position [107, 0]
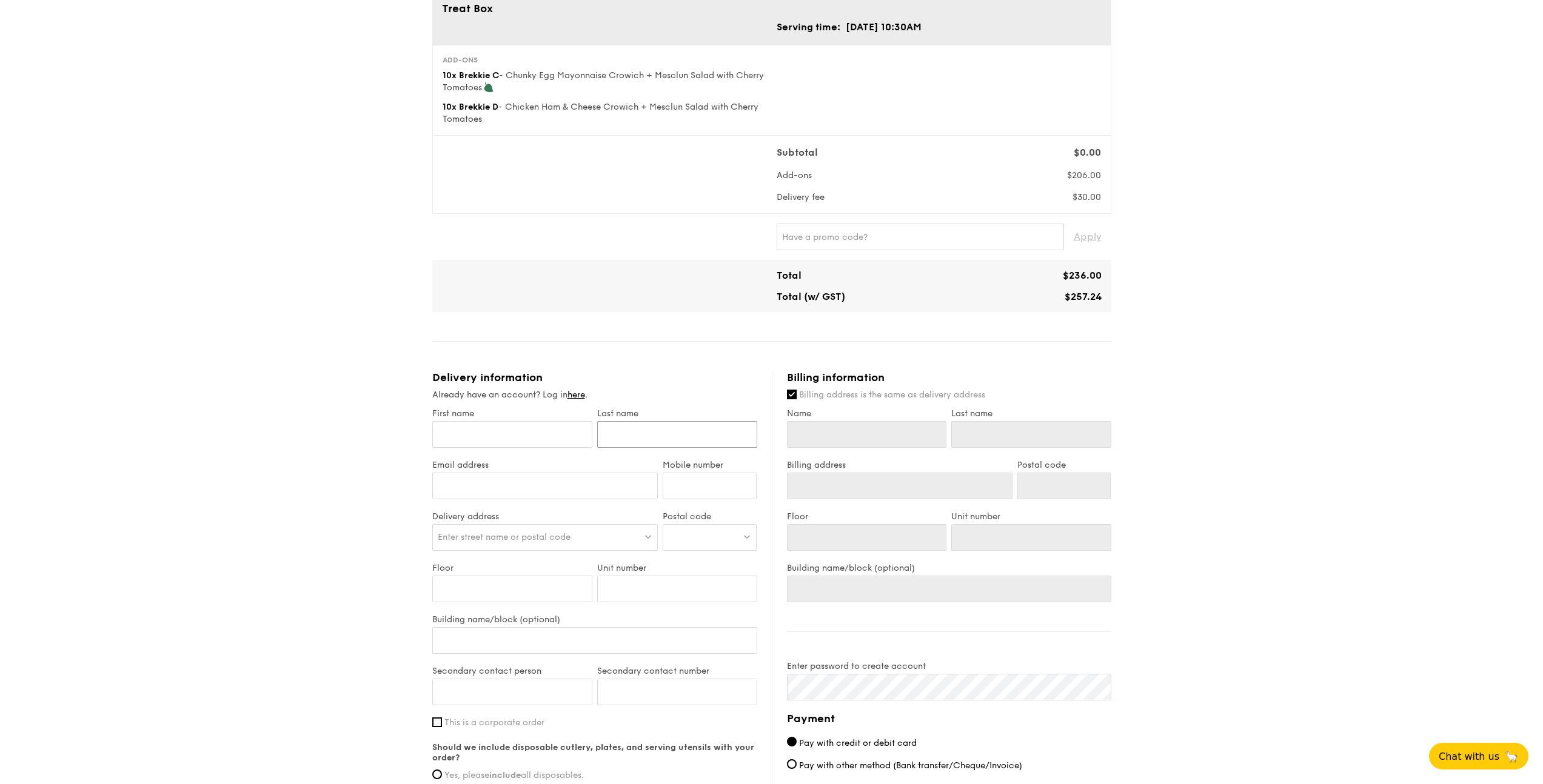
click at [668, 437] on input "text" at bounding box center [677, 435] width 160 height 27
type input "S"
type input "Sh"
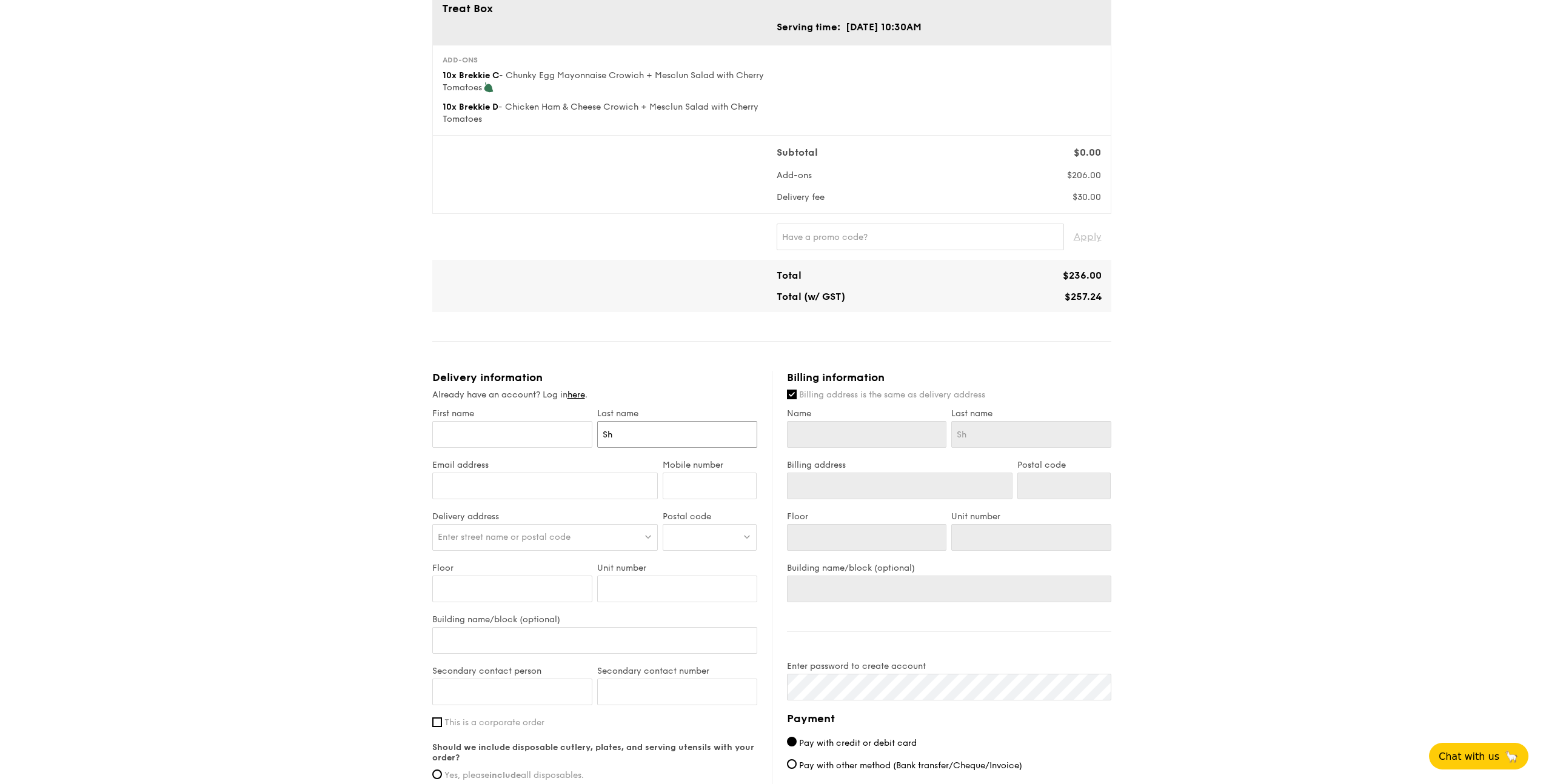
type input "Shu"
type input "Shu Y"
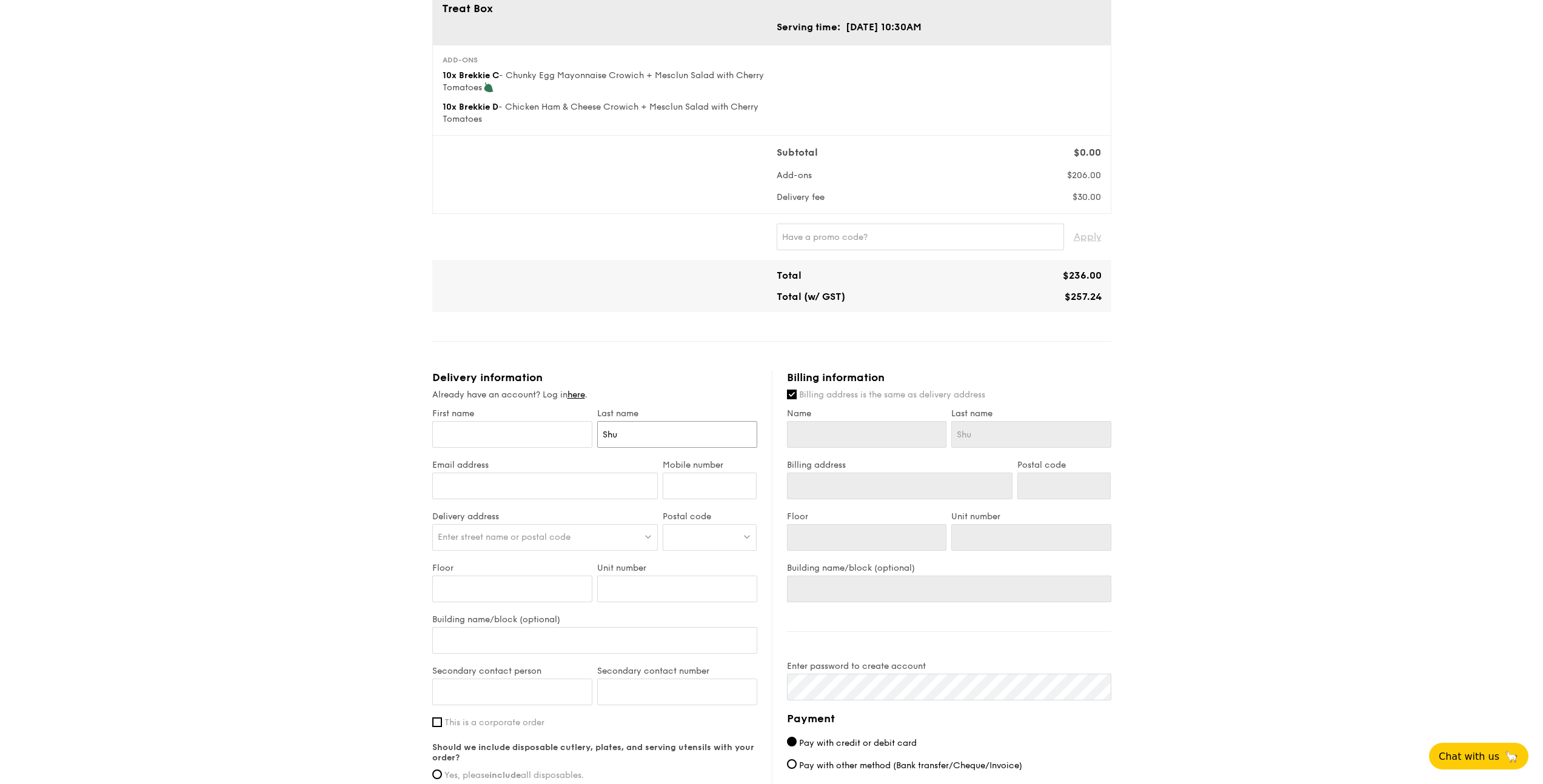
type input "Shu Y"
type input "[PERSON_NAME]"
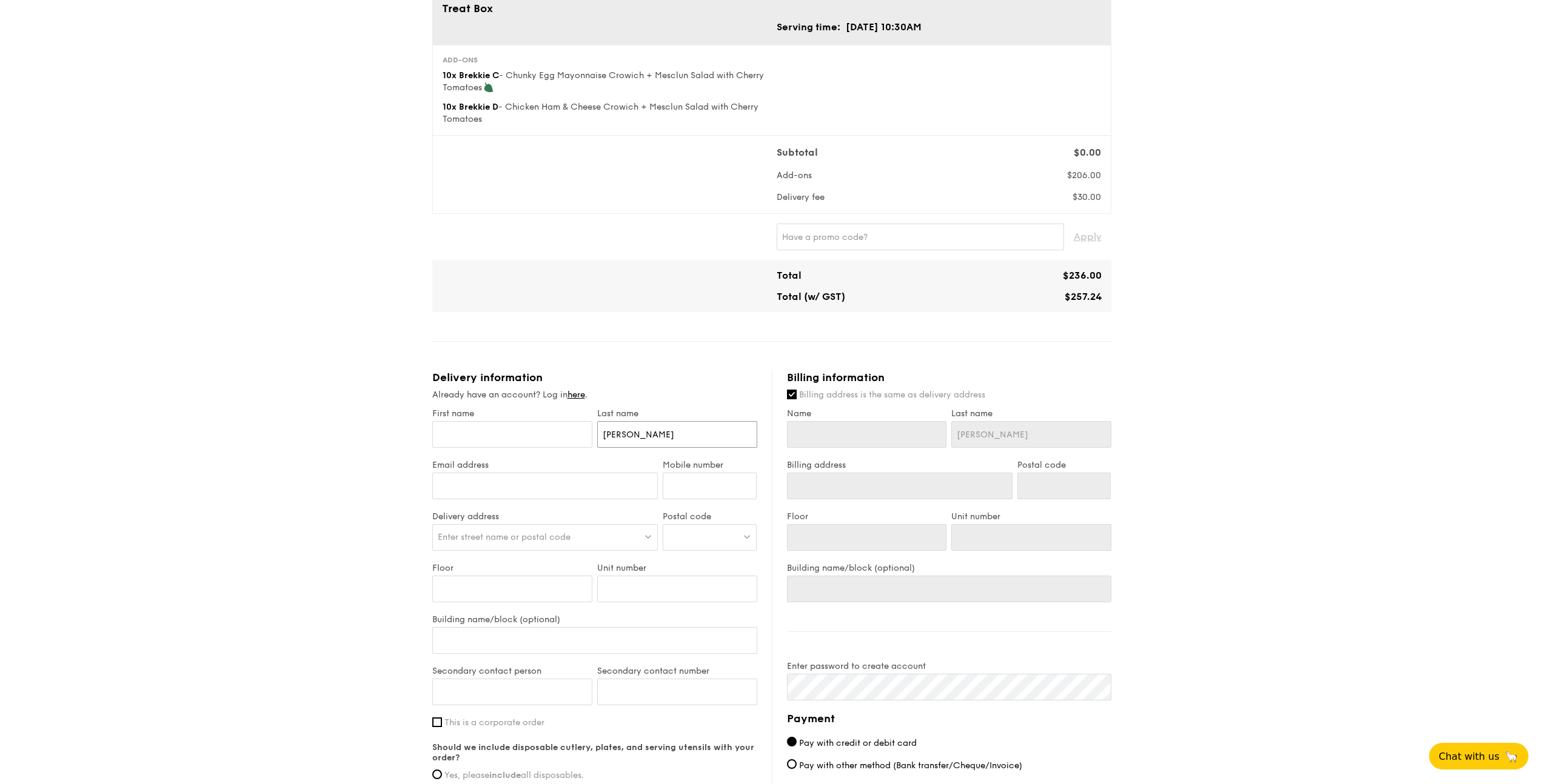
type input "[PERSON_NAME]"
click at [559, 482] on input "Email address" at bounding box center [546, 487] width 226 height 27
type input "[EMAIL_ADDRESS][DOMAIN_NAME]"
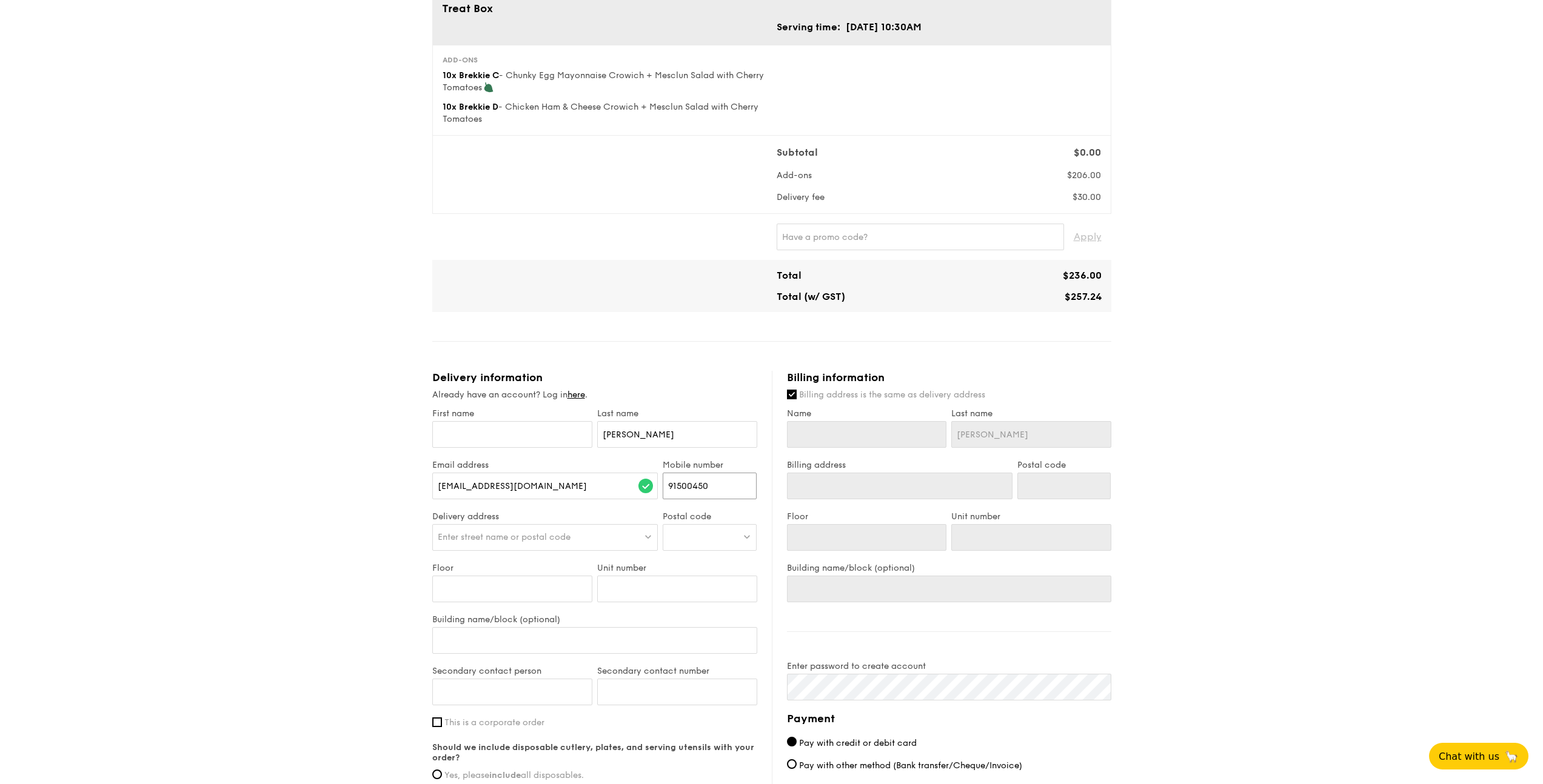
type input "91500450"
click at [535, 529] on div "Enter street name or postal code" at bounding box center [546, 538] width 226 height 27
type input "8 Jurong Pier"
click at [536, 577] on li "[STREET_ADDRESS] 619160" at bounding box center [545, 584] width 225 height 21
type input "[STREET_ADDRESS]"
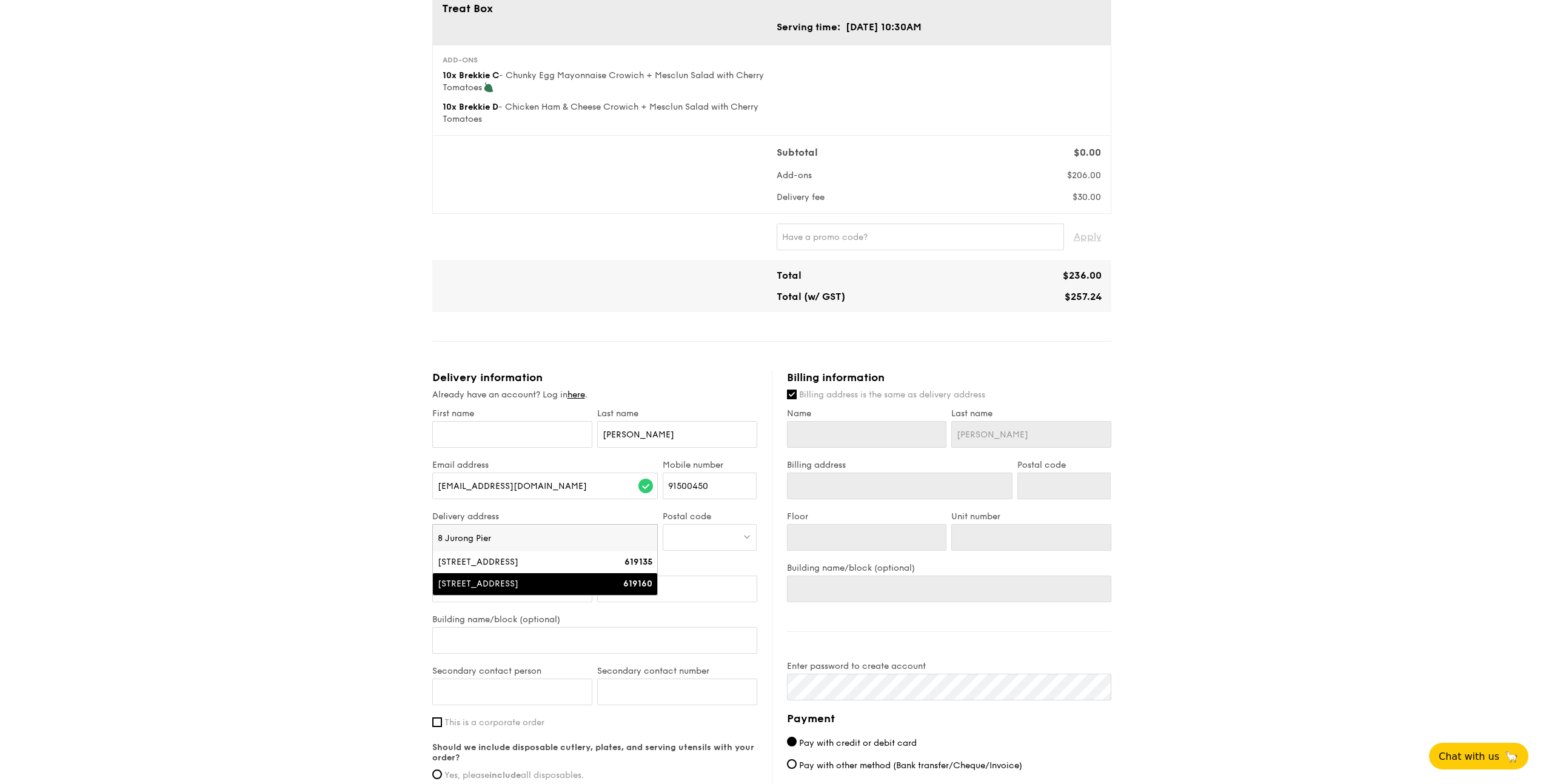
type input "619160"
click at [518, 600] on input "Floor" at bounding box center [512, 589] width 160 height 27
click at [632, 646] on input "Building name/block (optional)" at bounding box center [595, 641] width 325 height 27
click at [540, 689] on input "Secondary contact person" at bounding box center [512, 693] width 160 height 27
click at [657, 690] on input "Secondary contact number" at bounding box center [677, 693] width 160 height 27
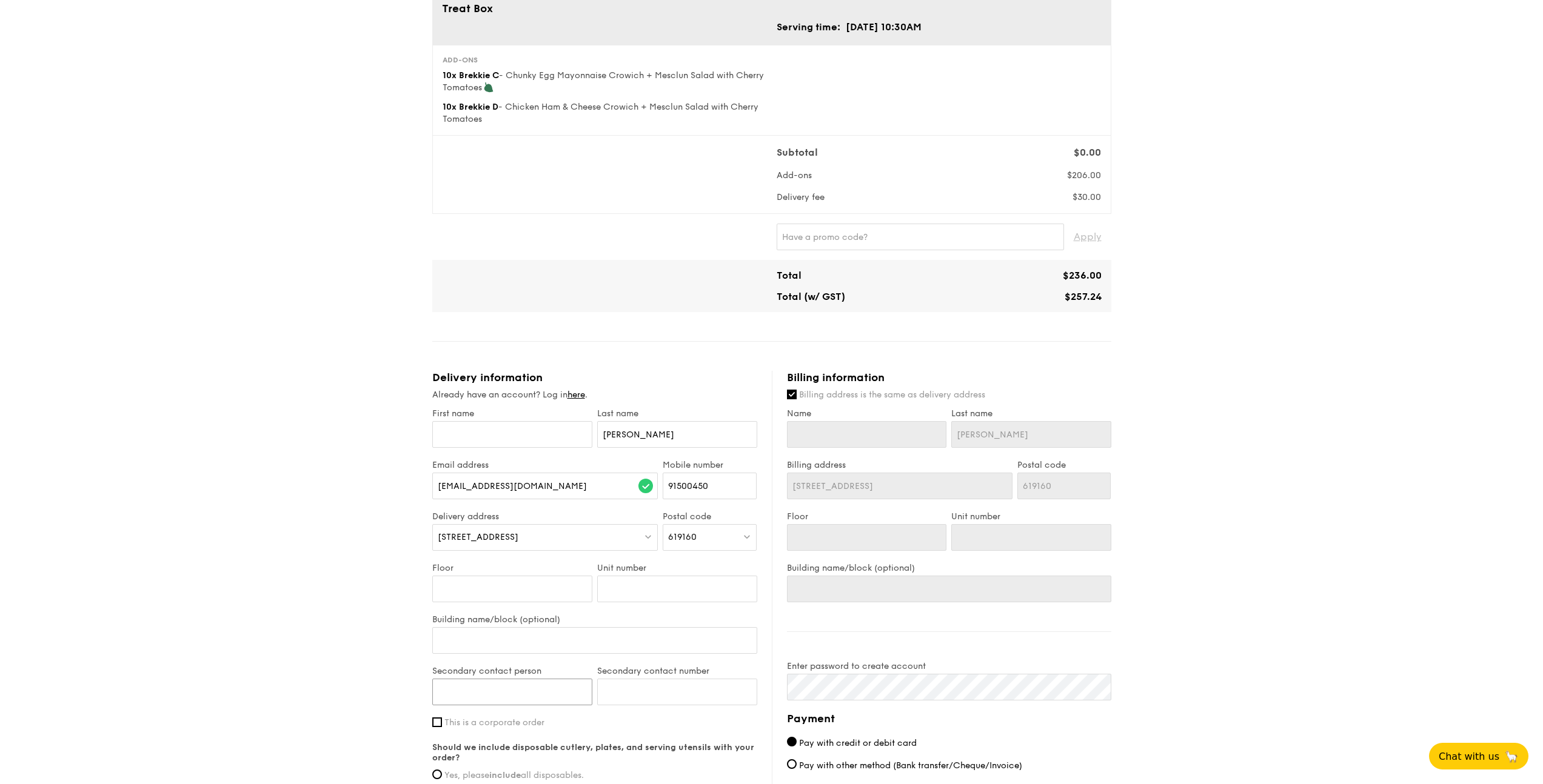
click at [535, 679] on input "Secondary contact person" at bounding box center [512, 693] width 160 height 27
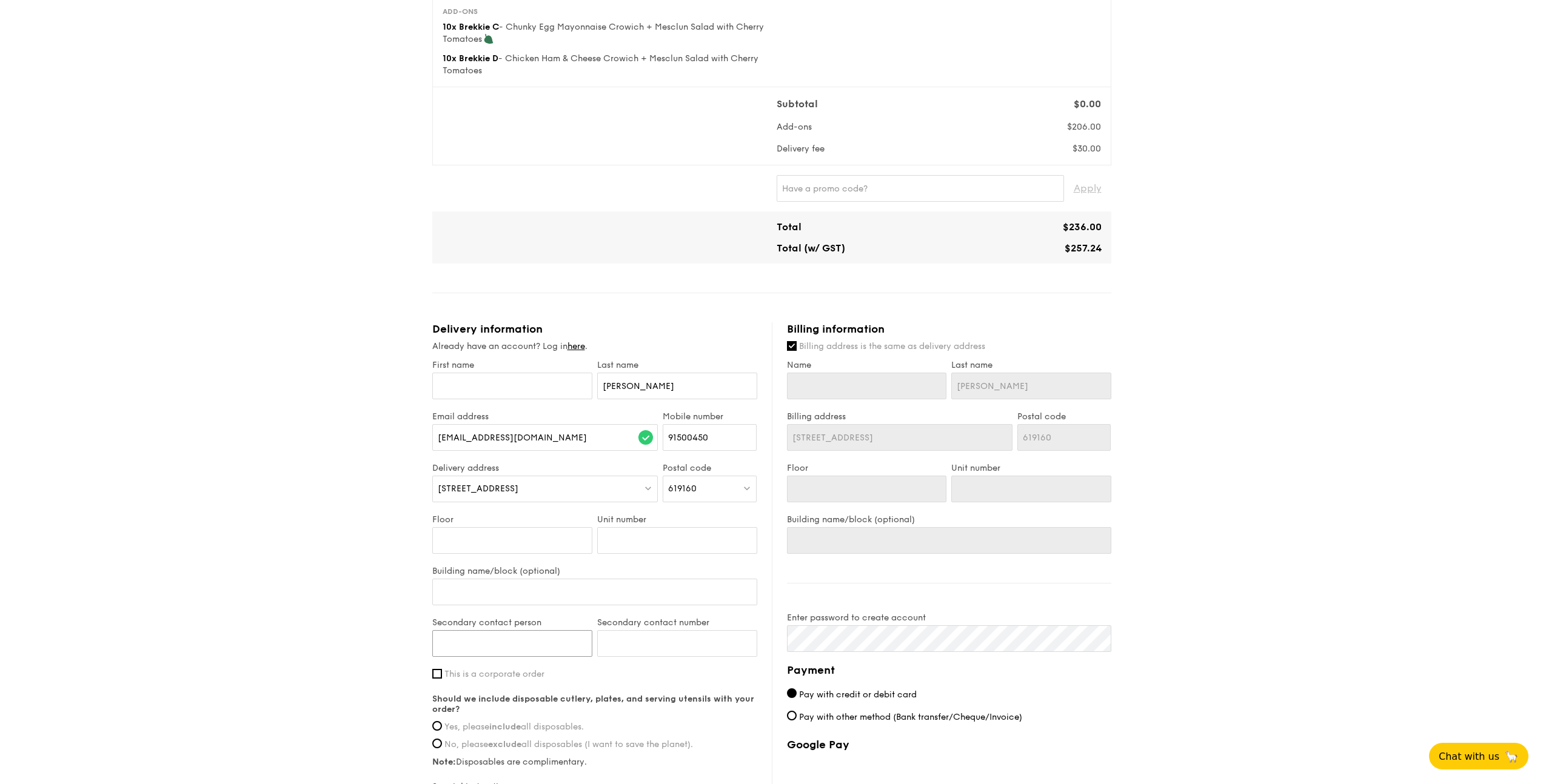
scroll to position [258, 0]
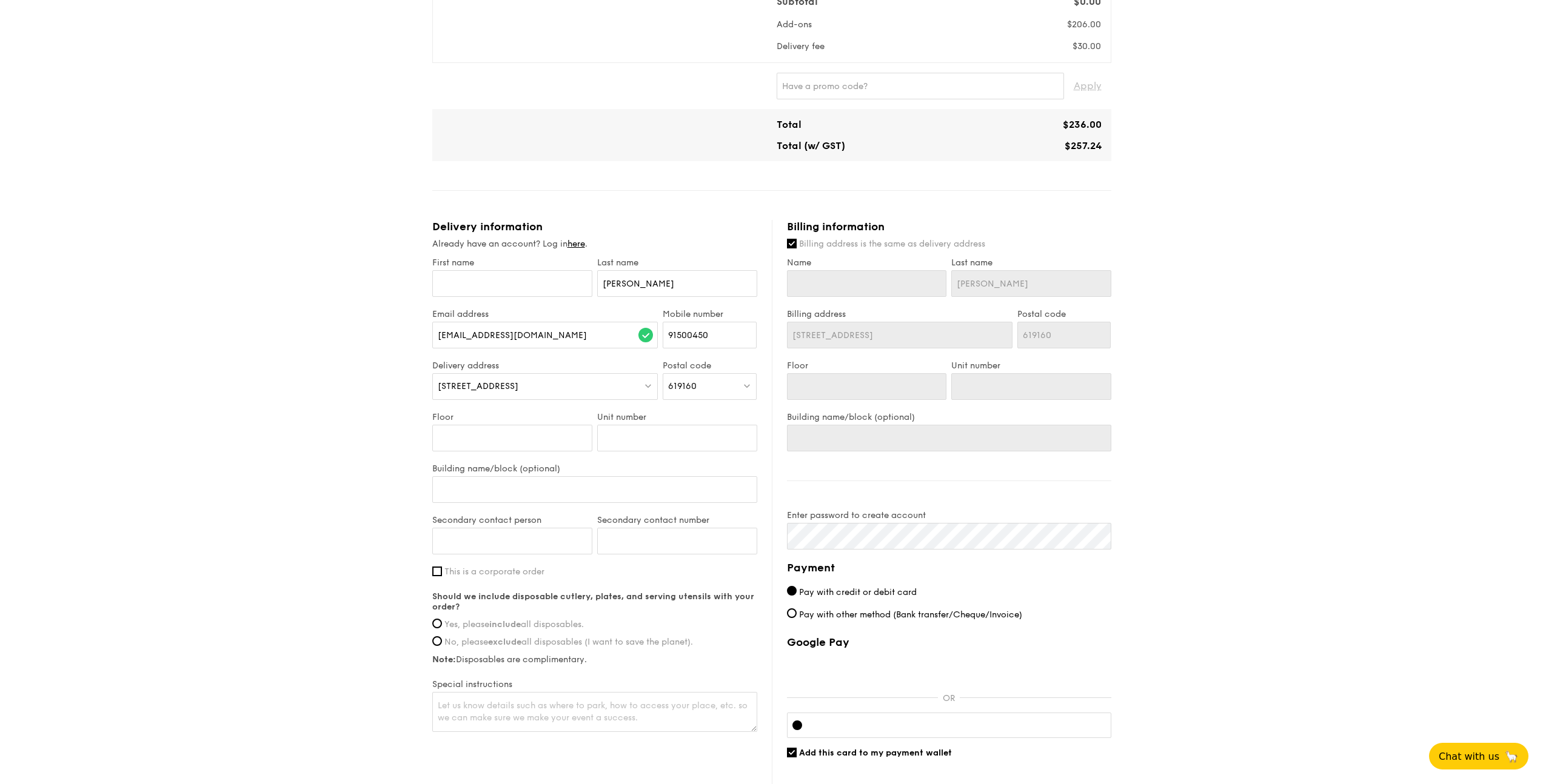
click at [494, 572] on span "This is a corporate order" at bounding box center [495, 572] width 100 height 10
click at [442, 572] on input "This is a corporate order" at bounding box center [437, 572] width 10 height 10
checkbox input "true"
click at [614, 614] on input "Company name" at bounding box center [595, 611] width 325 height 27
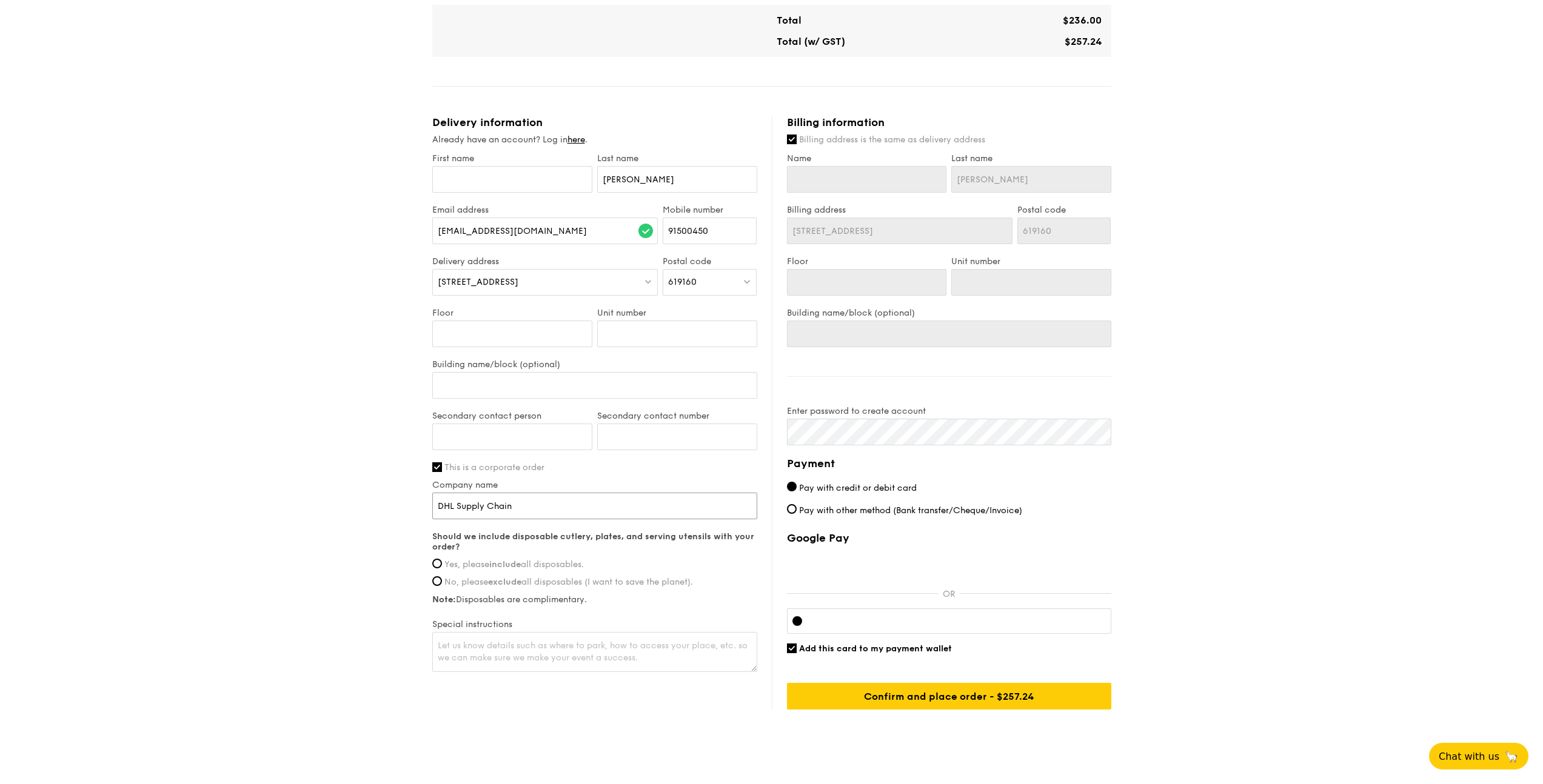
scroll to position [365, 0]
type input "DHL Supply Chain"
click at [443, 565] on label "Yes, please include all disposables." at bounding box center [595, 561] width 325 height 10
click at [442, 565] on input "Yes, please include all disposables." at bounding box center [437, 561] width 10 height 10
radio input "true"
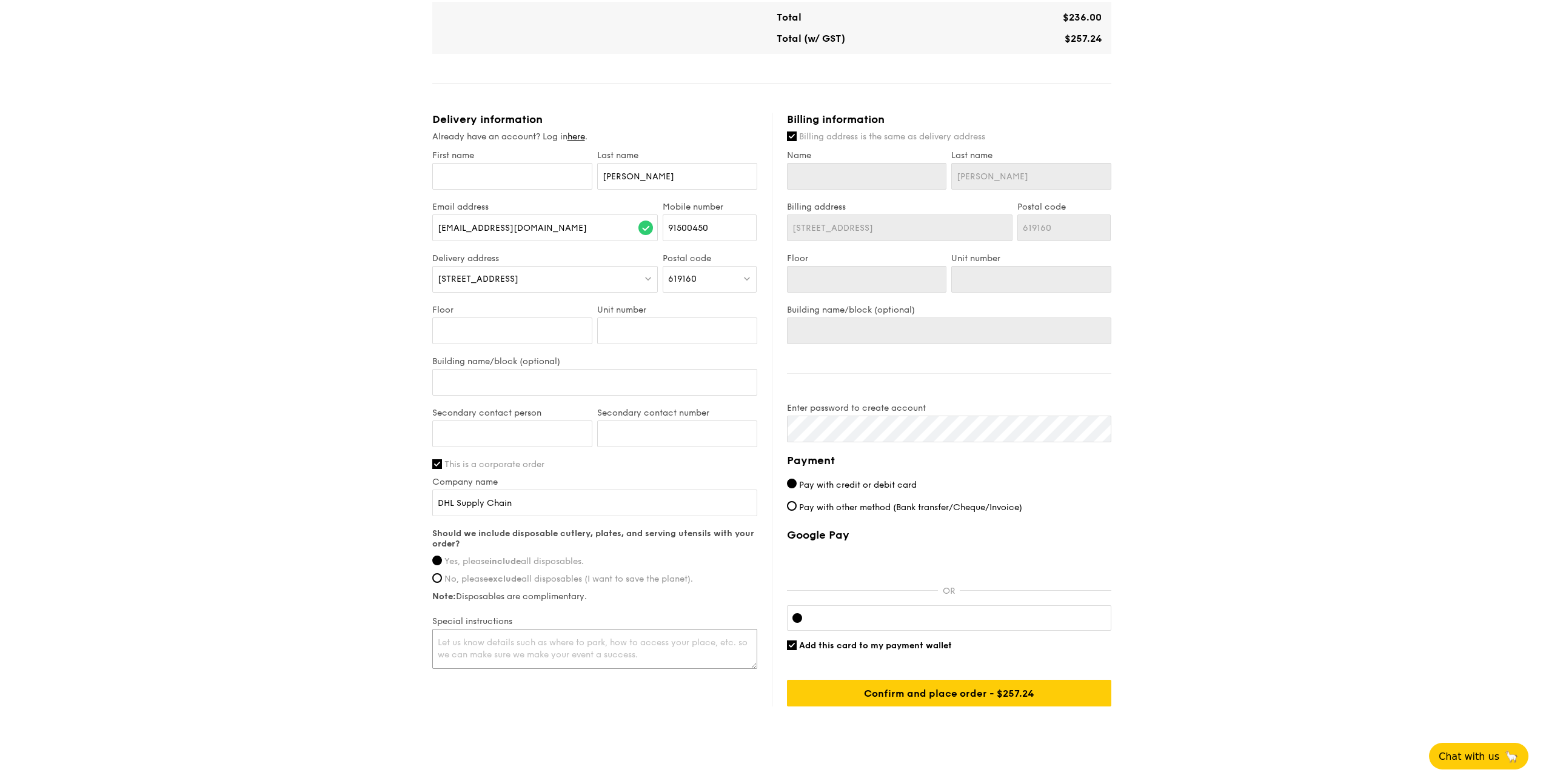
click at [565, 649] on textarea at bounding box center [595, 649] width 325 height 40
click at [636, 644] on textarea "Please go to the office building which has t" at bounding box center [595, 649] width 325 height 40
type textarea "Please go to the office building which has 'LOGOS' sign on the building. Call m…"
click at [792, 135] on input "Billing address is the same as delivery address" at bounding box center [792, 136] width 10 height 10
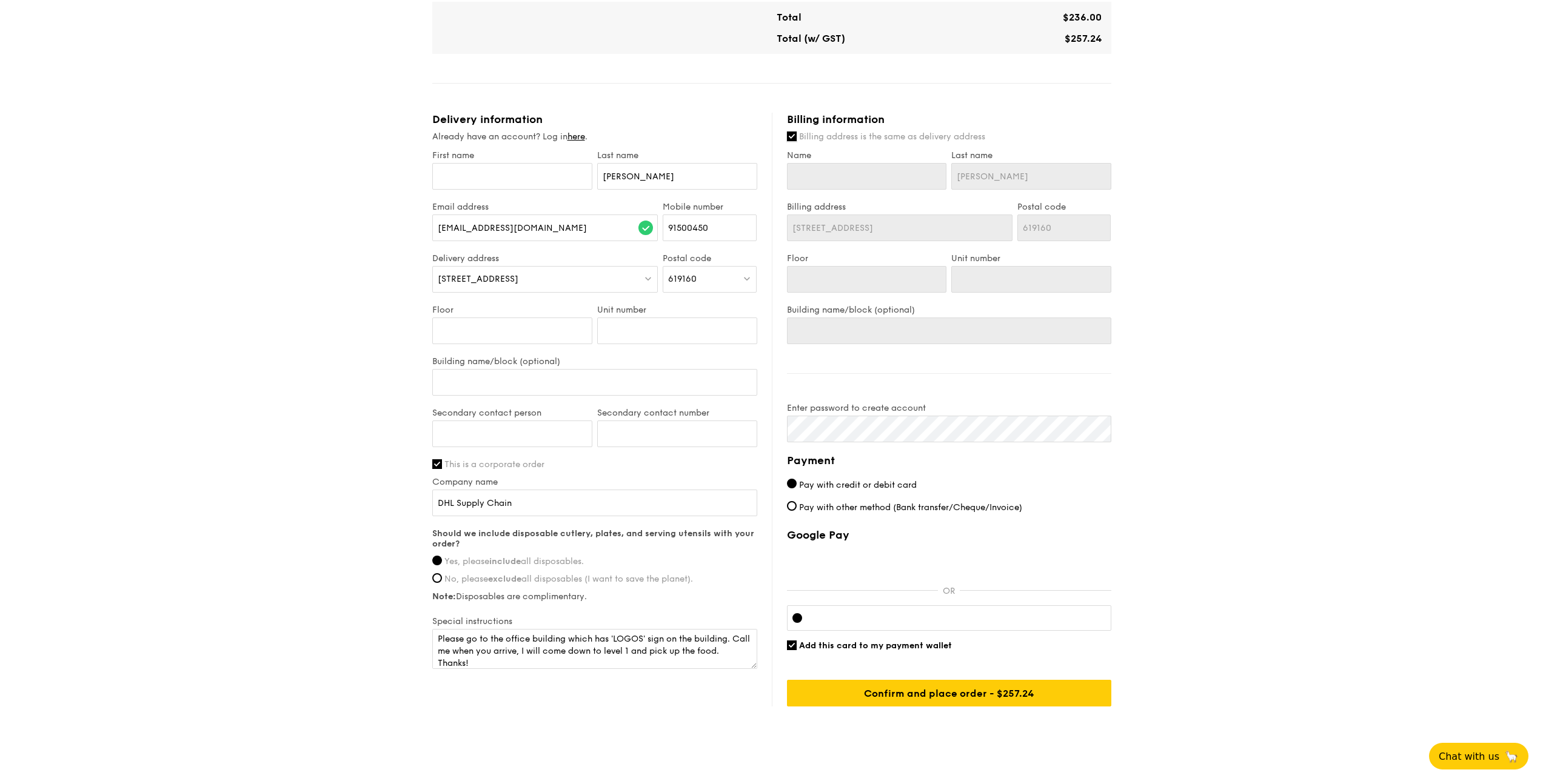
checkbox input "false"
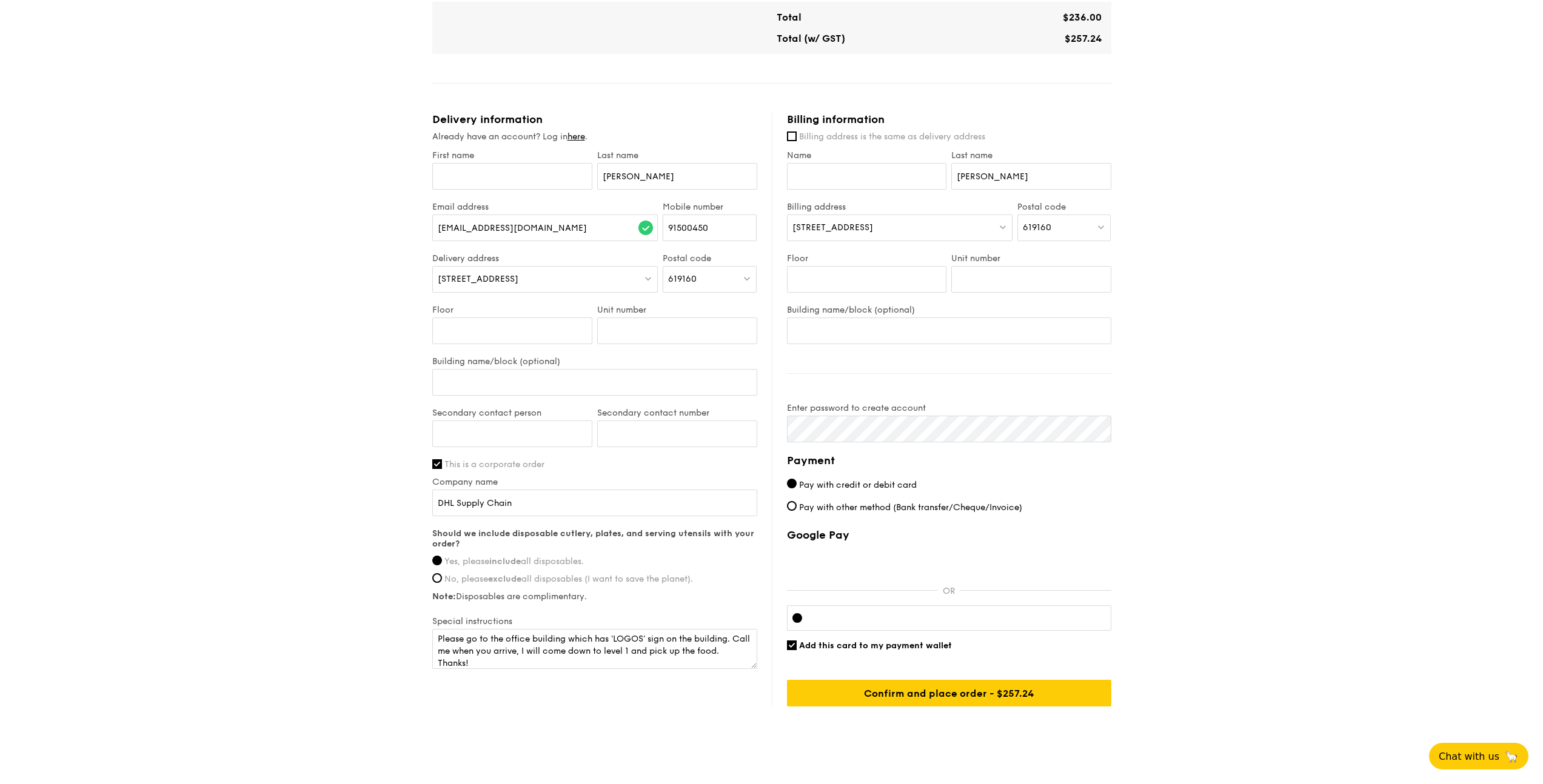
click at [885, 221] on div "[STREET_ADDRESS]" at bounding box center [900, 228] width 226 height 27
type input "1 greenwich"
click at [954, 252] on div "533865" at bounding box center [980, 252] width 54 height 12
click at [899, 272] on input "Floor" at bounding box center [867, 280] width 160 height 27
click at [923, 332] on input "Building name/block (optional)" at bounding box center [950, 331] width 325 height 27
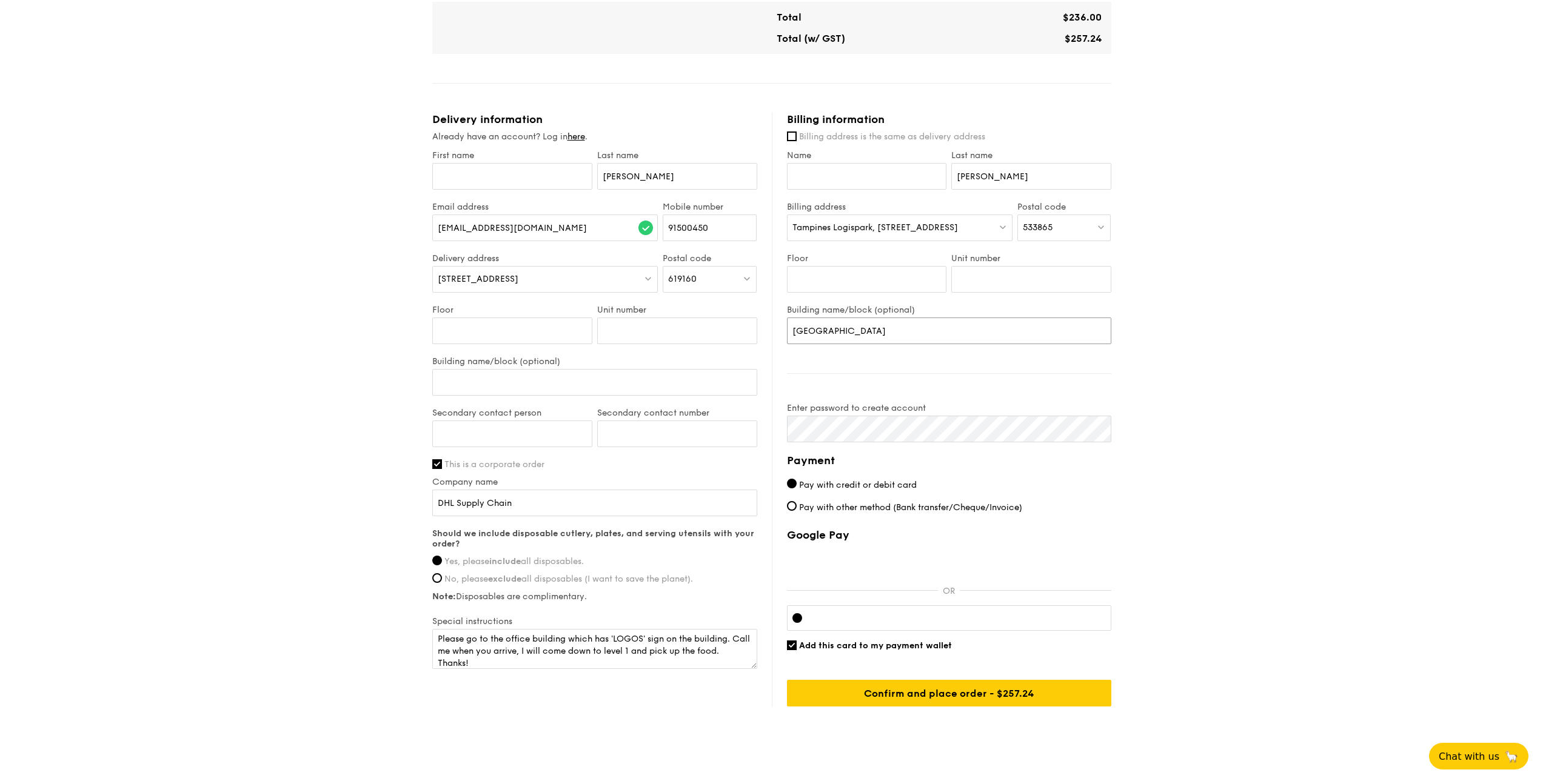
type input "[GEOGRAPHIC_DATA]"
click at [887, 647] on span "Add this card to my payment wallet" at bounding box center [876, 646] width 153 height 10
click at [797, 647] on input "Add this card to my payment wallet" at bounding box center [792, 646] width 10 height 10
checkbox input "false"
click at [1055, 697] on input "Confirm and place order - $257.24" at bounding box center [950, 693] width 325 height 27
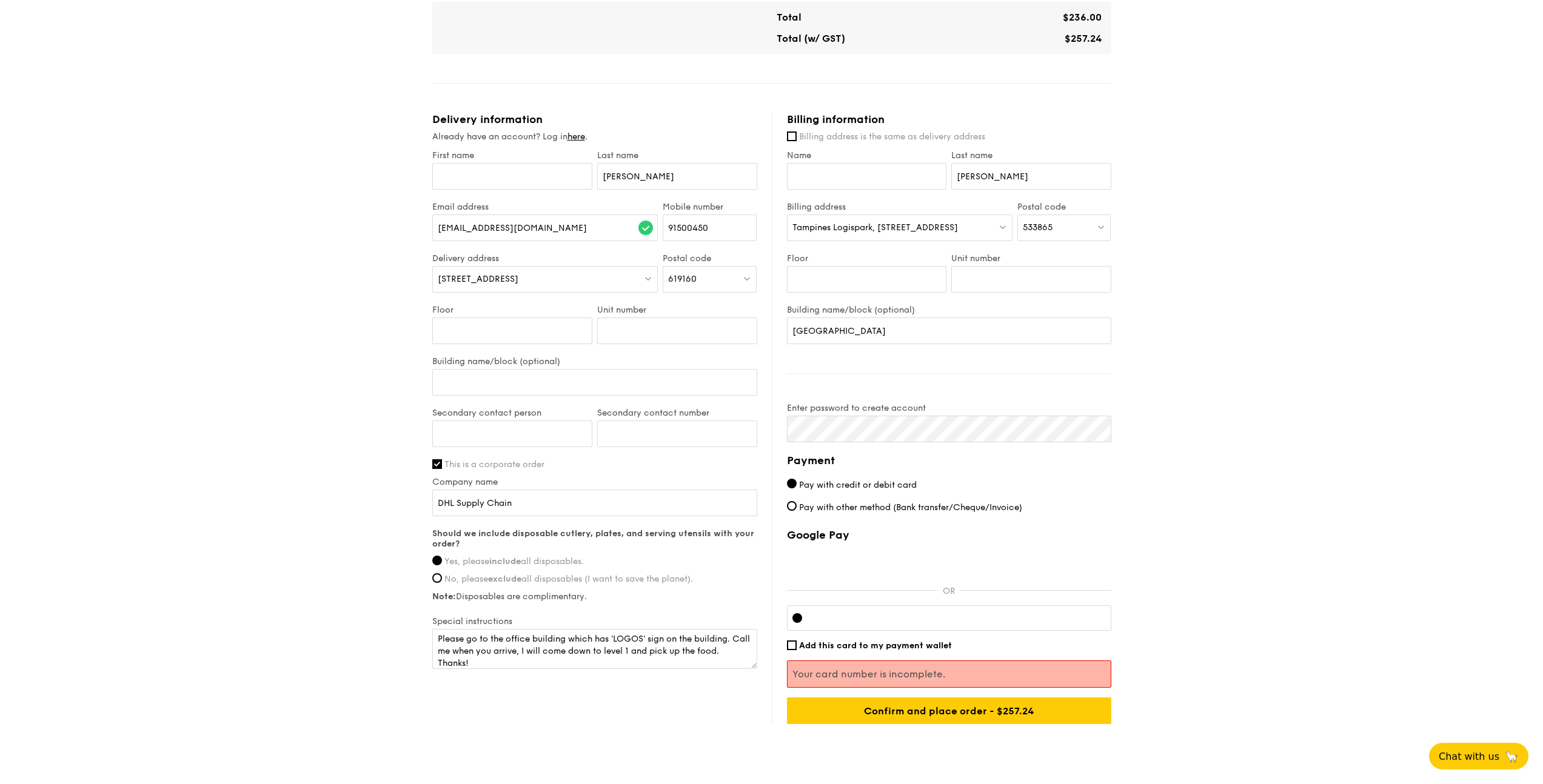
click at [857, 483] on span "Pay with credit or debit card" at bounding box center [858, 485] width 118 height 10
click at [797, 483] on input "Pay with credit or debit card" at bounding box center [792, 483] width 10 height 10
click at [1012, 716] on input "Confirm and place order - $257.24" at bounding box center [950, 711] width 325 height 27
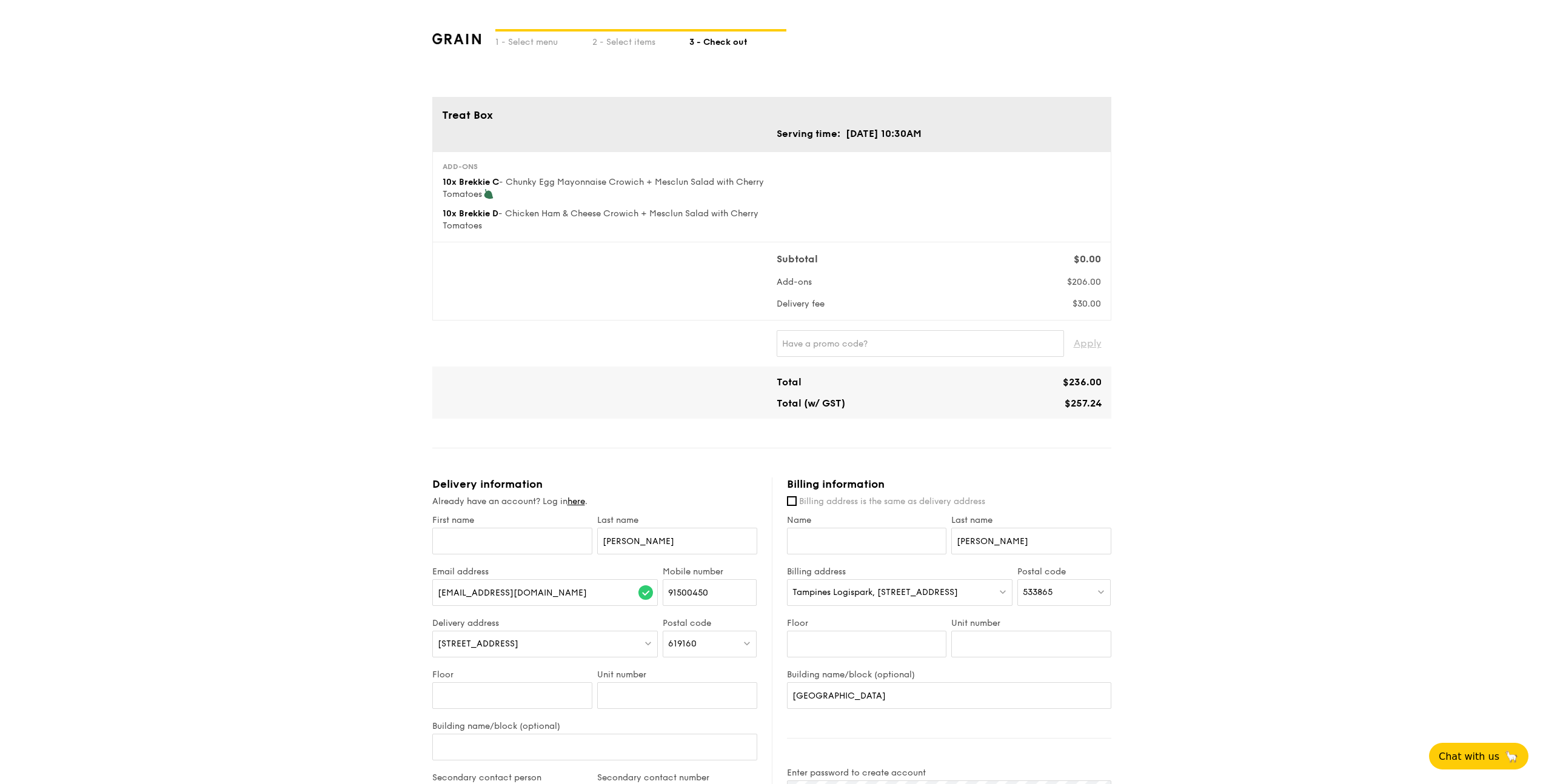
scroll to position [402, 0]
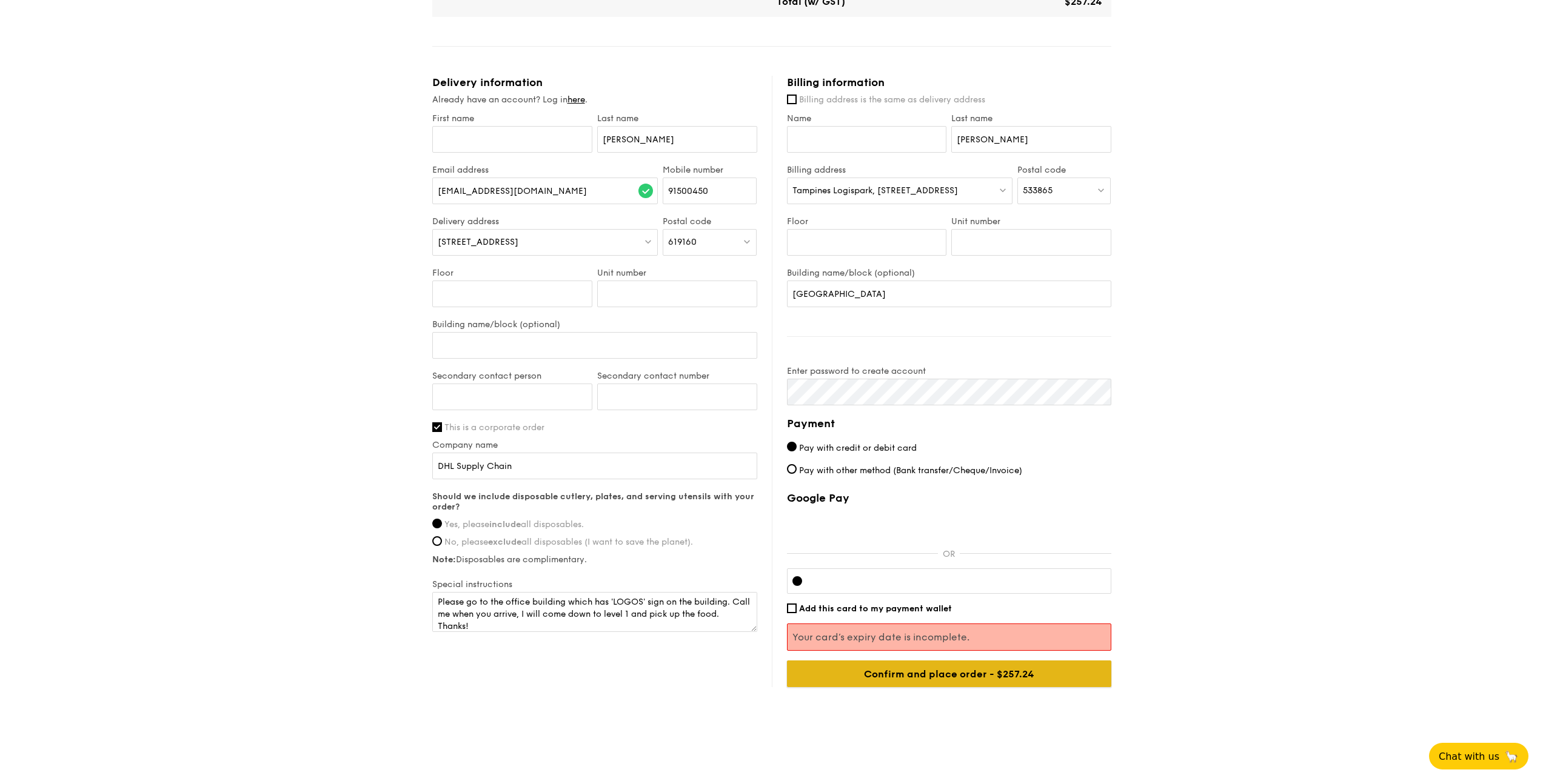
click at [1012, 677] on input "Confirm and place order - $257.24" at bounding box center [950, 674] width 325 height 27
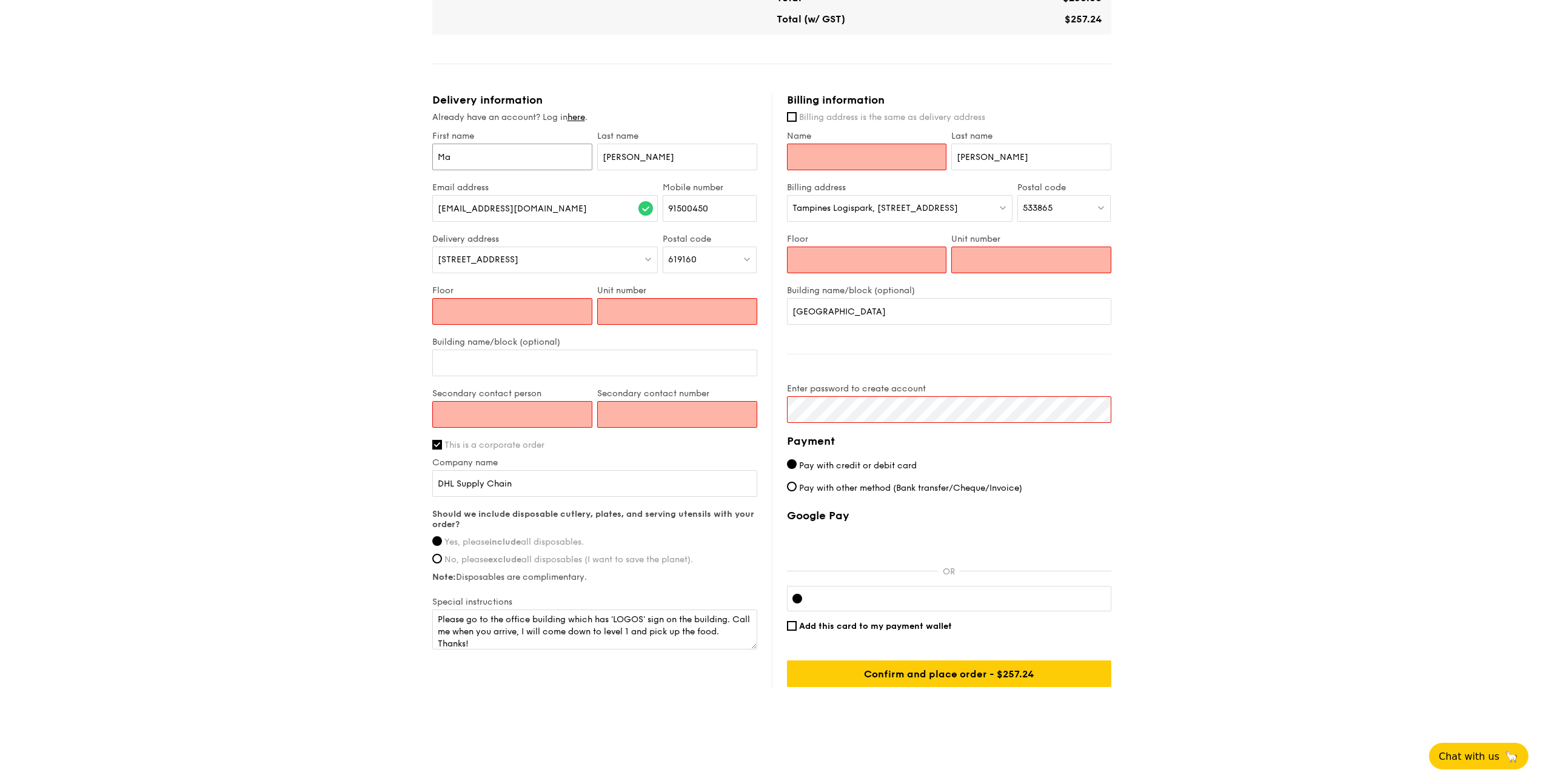
type input "Ma"
click at [561, 326] on div "Floor" at bounding box center [511, 311] width 165 height 52
click at [563, 320] on input "Floor" at bounding box center [512, 312] width 160 height 27
type input "1"
click at [691, 305] on input "Unit number" at bounding box center [677, 312] width 160 height 27
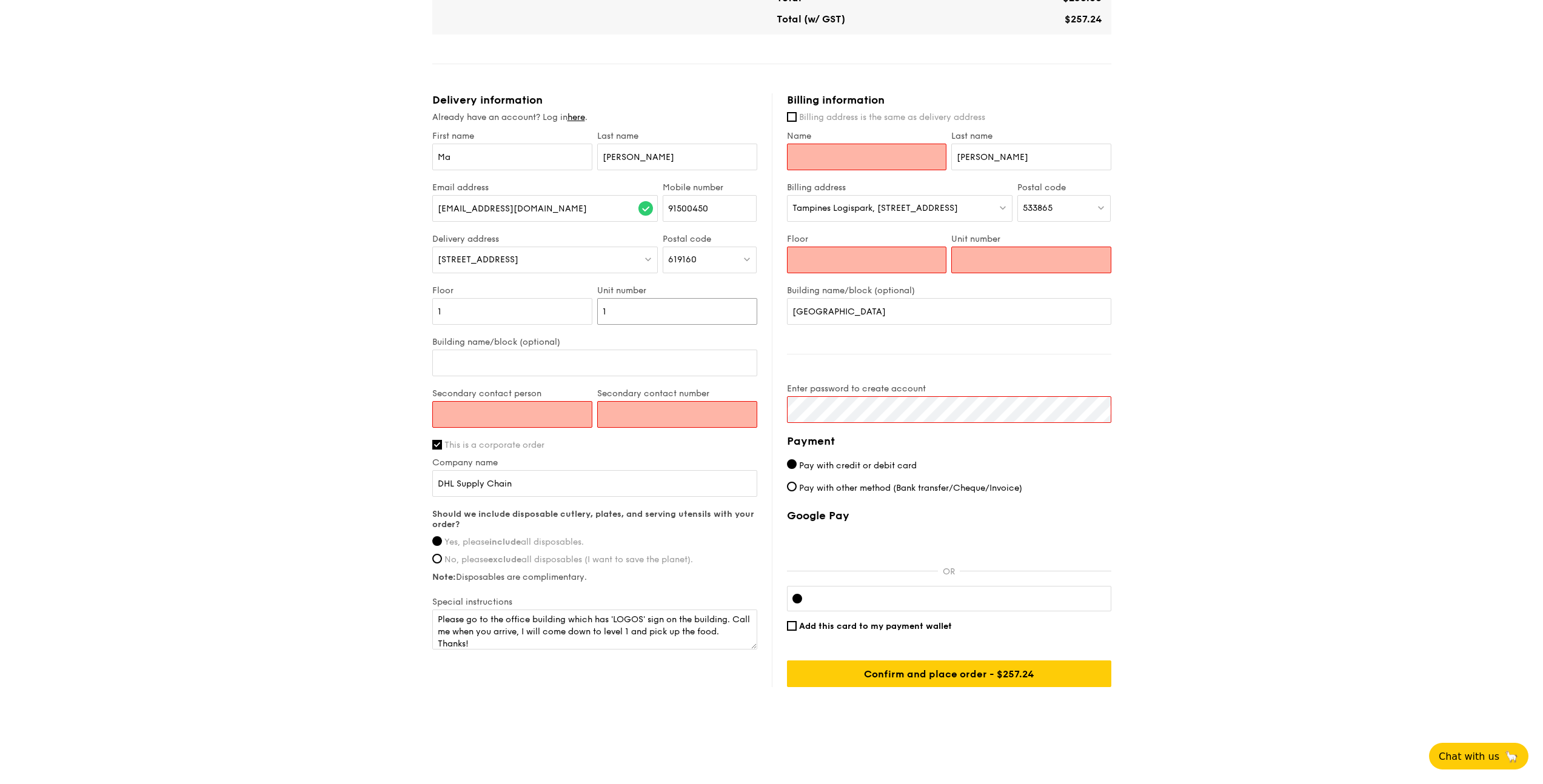
type input "1"
click at [539, 408] on input "Secondary contact person" at bounding box center [512, 415] width 160 height 27
click at [852, 154] on input "Name" at bounding box center [867, 157] width 160 height 27
type input "Ma"
drag, startPoint x: 843, startPoint y: 266, endPoint x: 904, endPoint y: 267, distance: 61.0
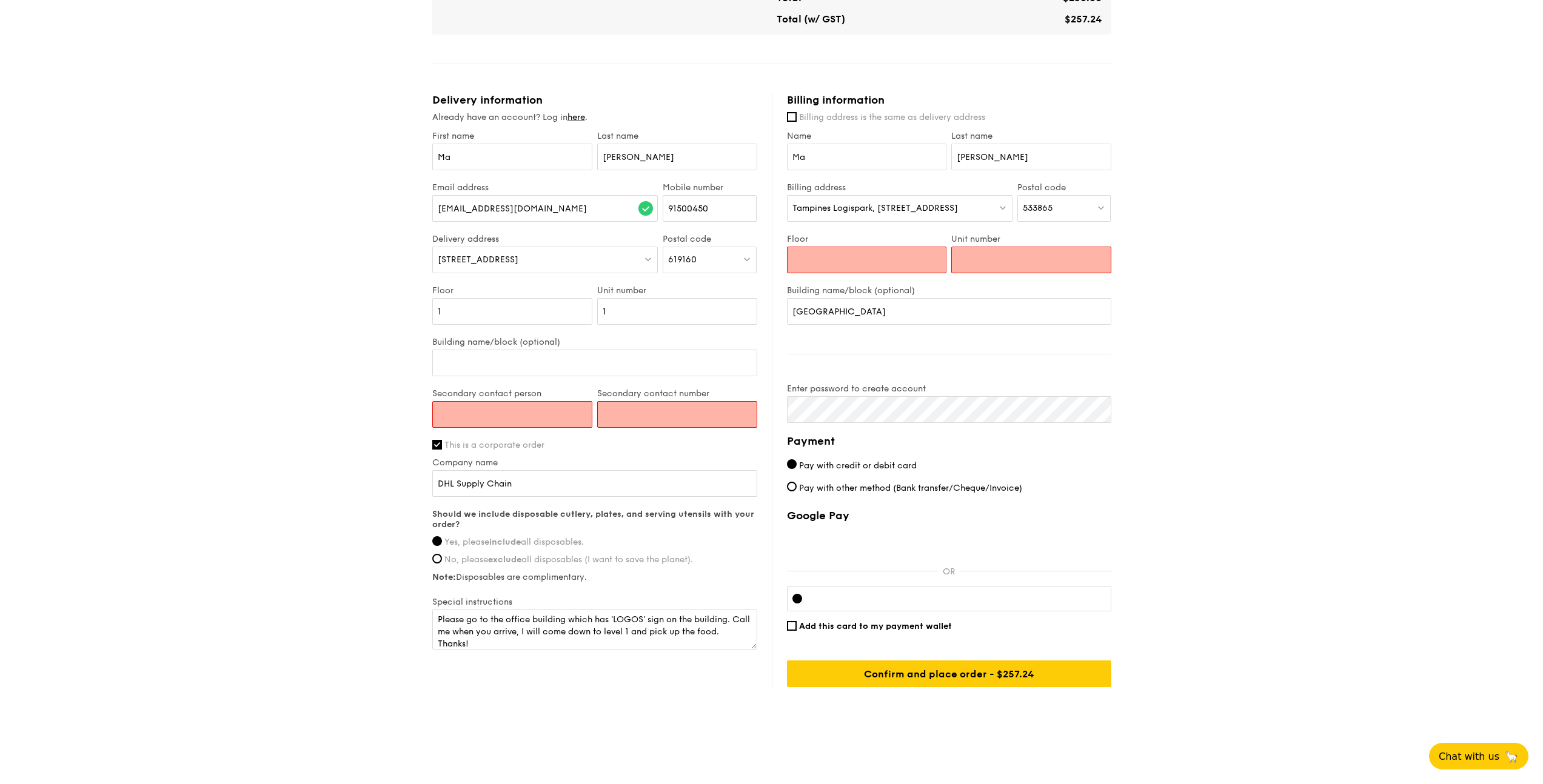
click at [845, 266] on input "Floor" at bounding box center [867, 260] width 160 height 27
type input "1"
click at [986, 256] on input "Unit number" at bounding box center [1031, 260] width 160 height 27
type input "1"
click at [542, 421] on input "Secondary contact person" at bounding box center [512, 415] width 160 height 27
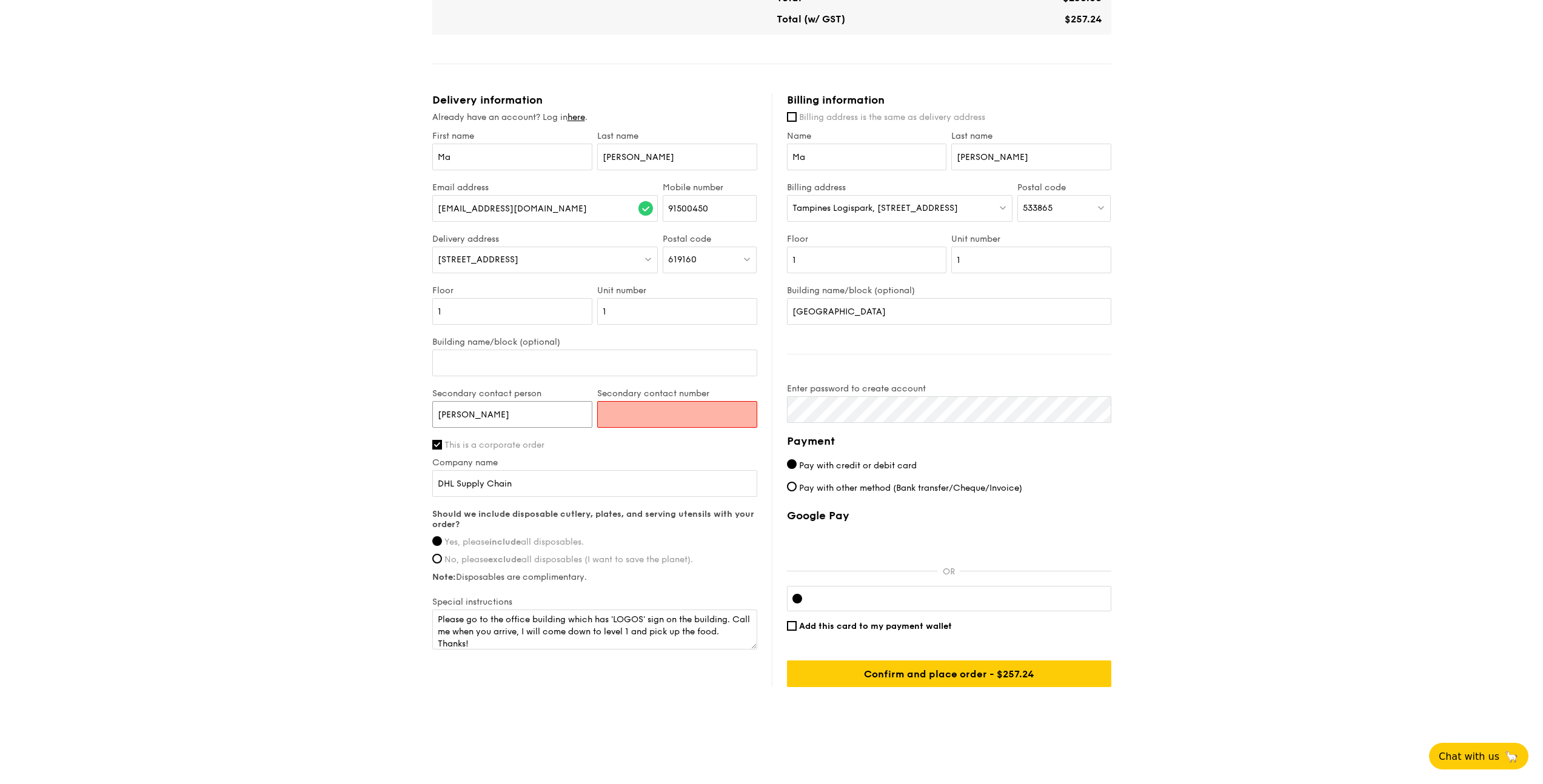
type input "[PERSON_NAME]"
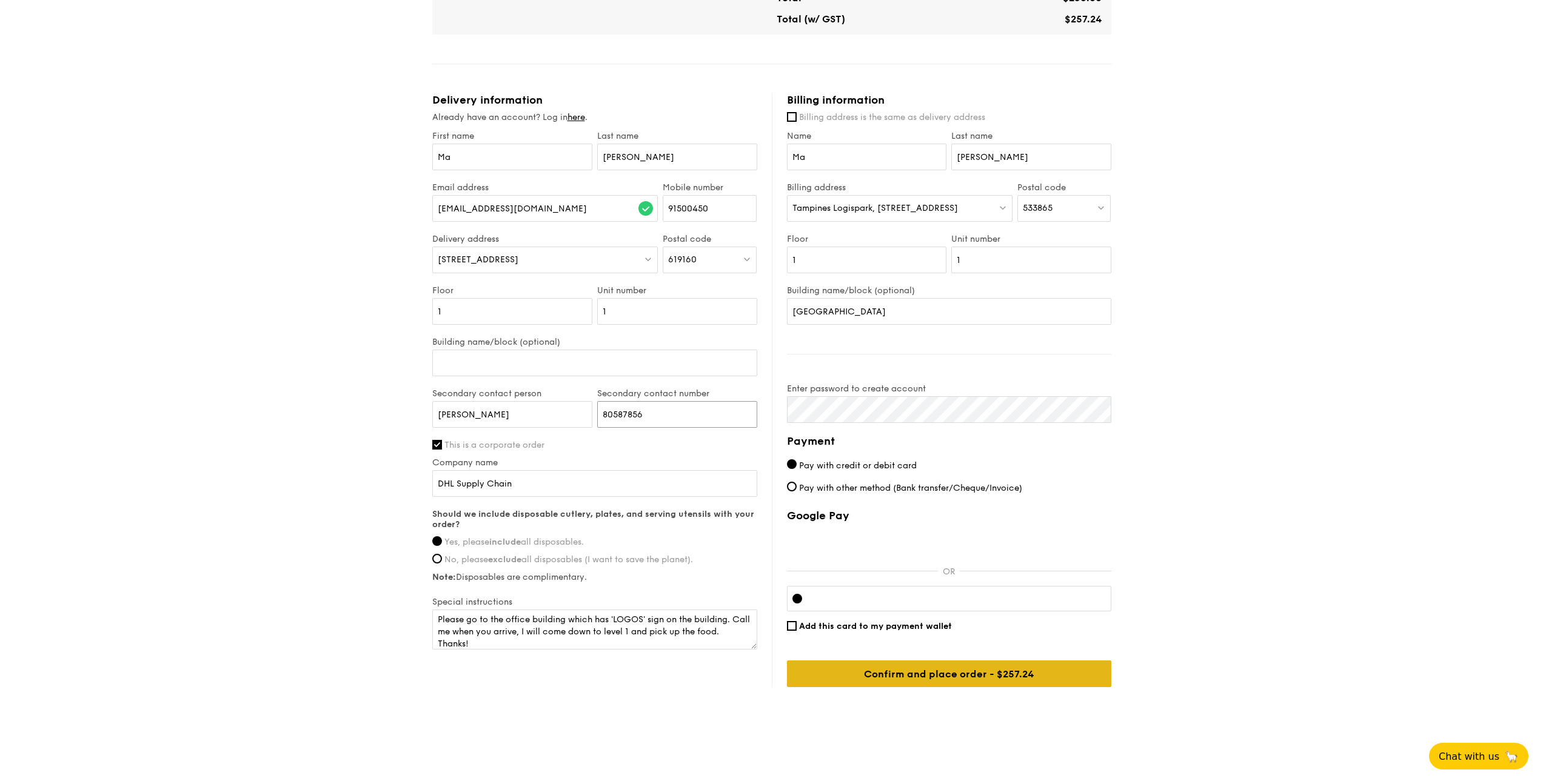
type input "80587856"
click at [876, 671] on input "Confirm and place order - $257.24" at bounding box center [950, 674] width 325 height 27
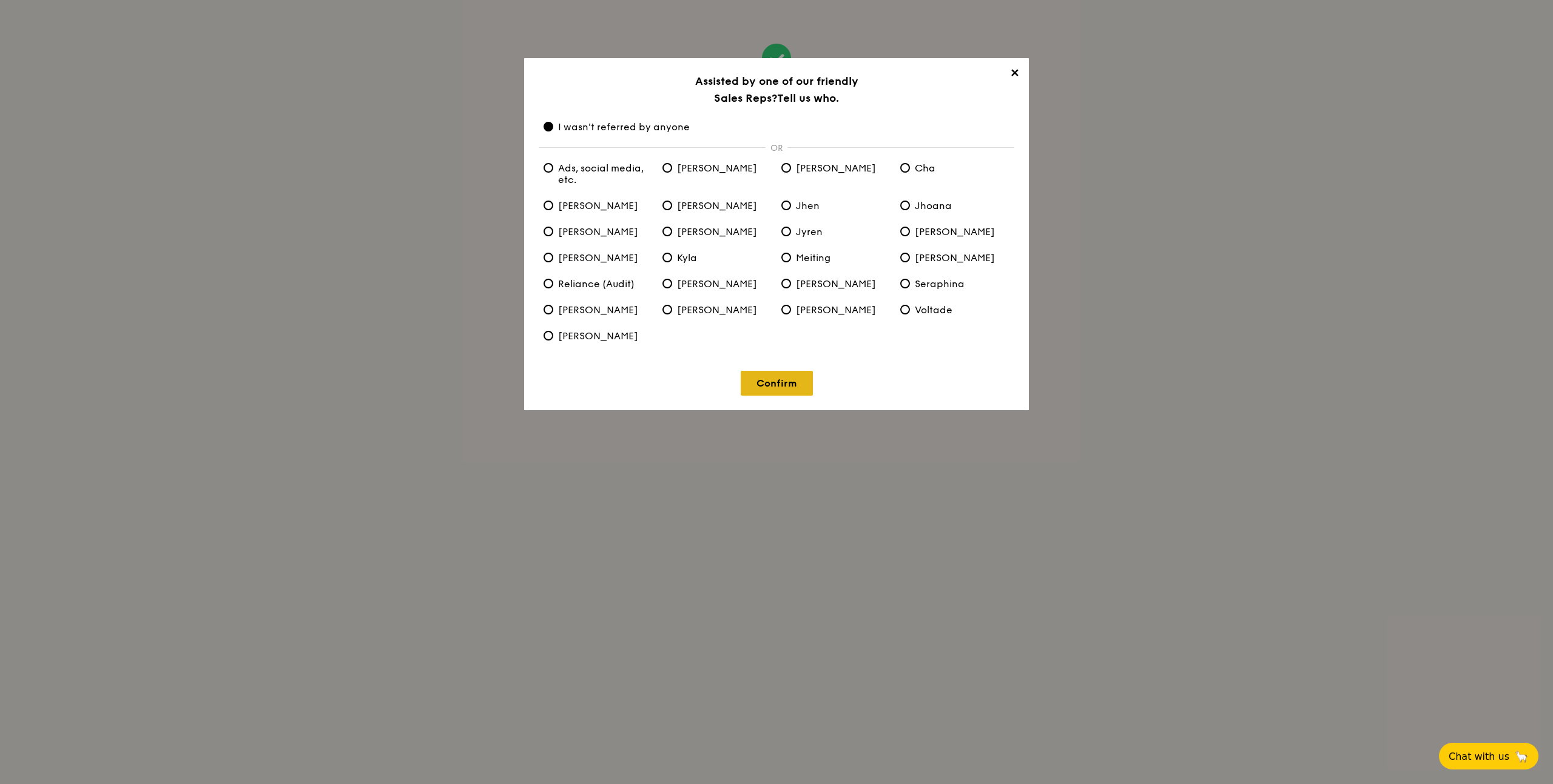
click at [782, 383] on link "Confirm" at bounding box center [776, 383] width 72 height 25
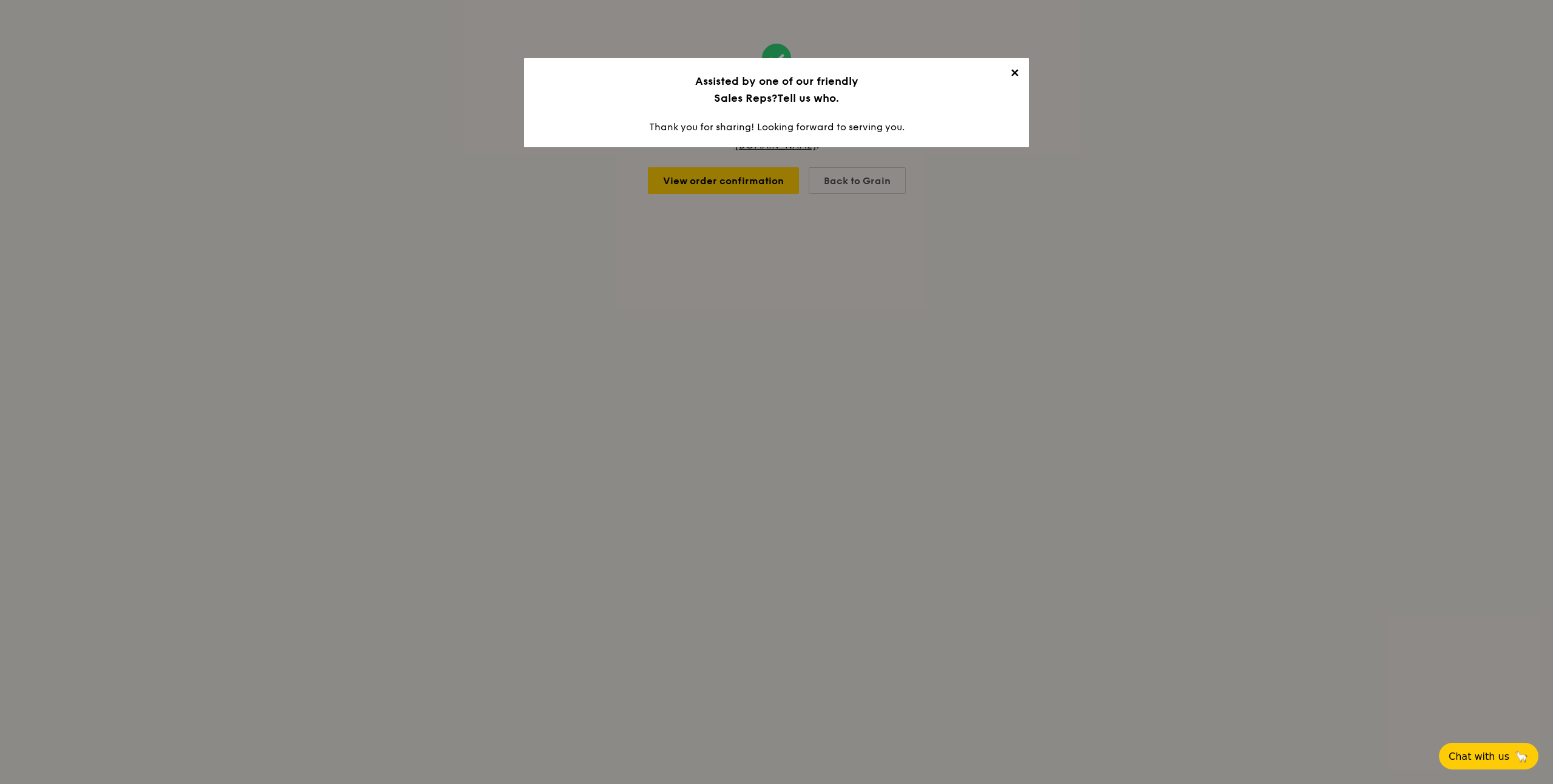
click at [1018, 69] on span "✕" at bounding box center [1014, 75] width 17 height 17
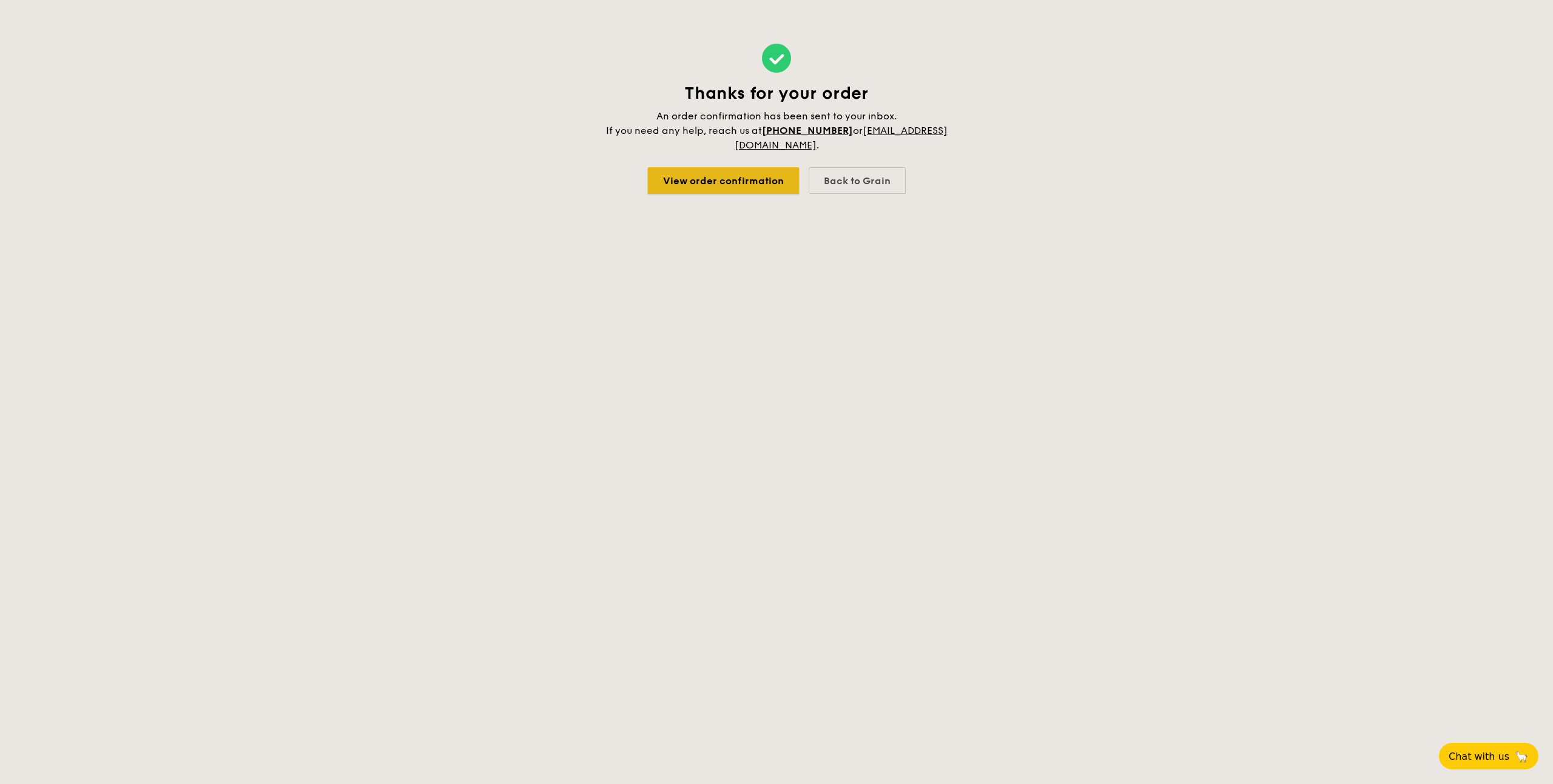
click at [722, 183] on link "View order confirmation" at bounding box center [723, 180] width 151 height 27
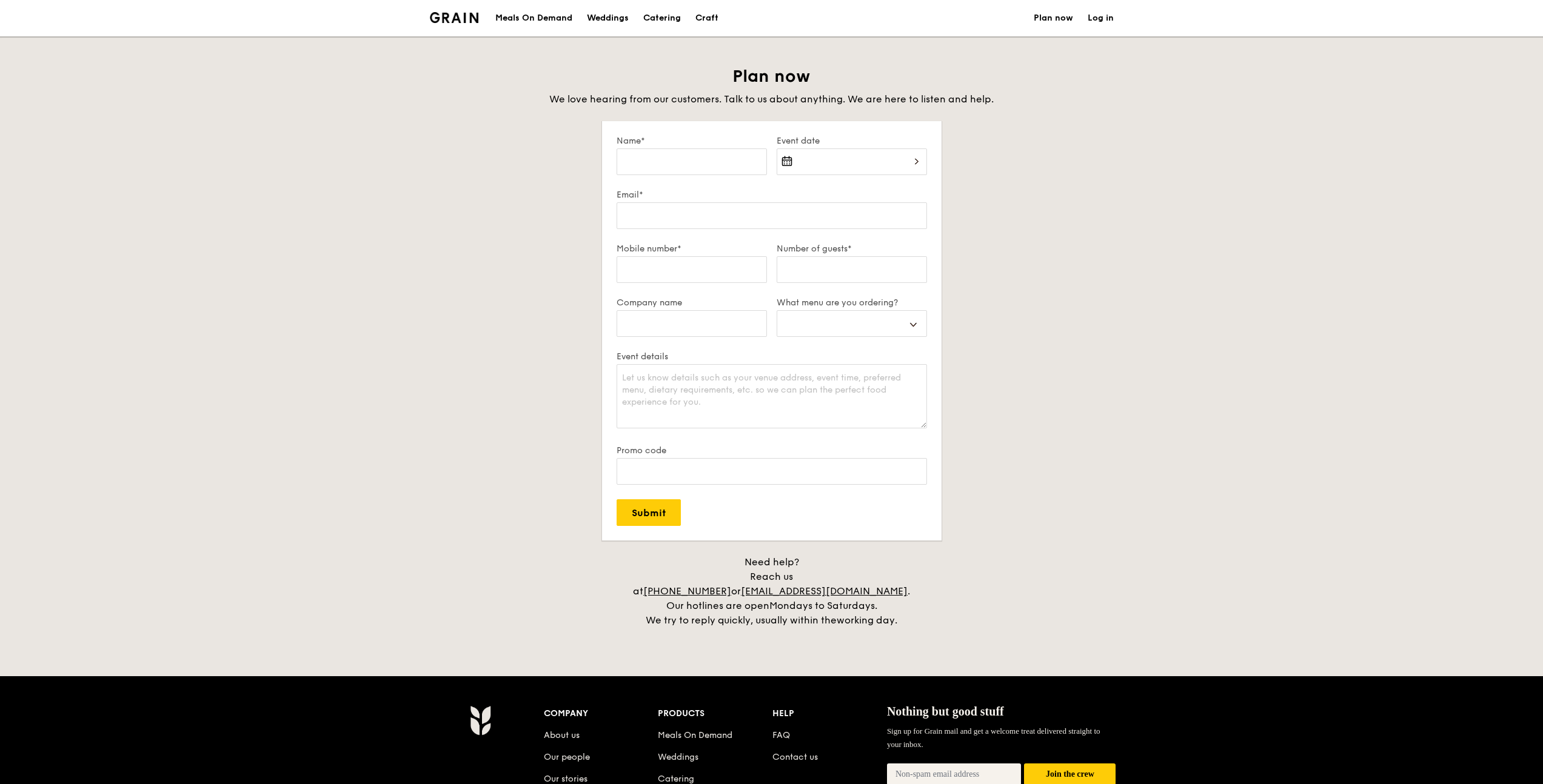
select select
